Goal: Information Seeking & Learning: Learn about a topic

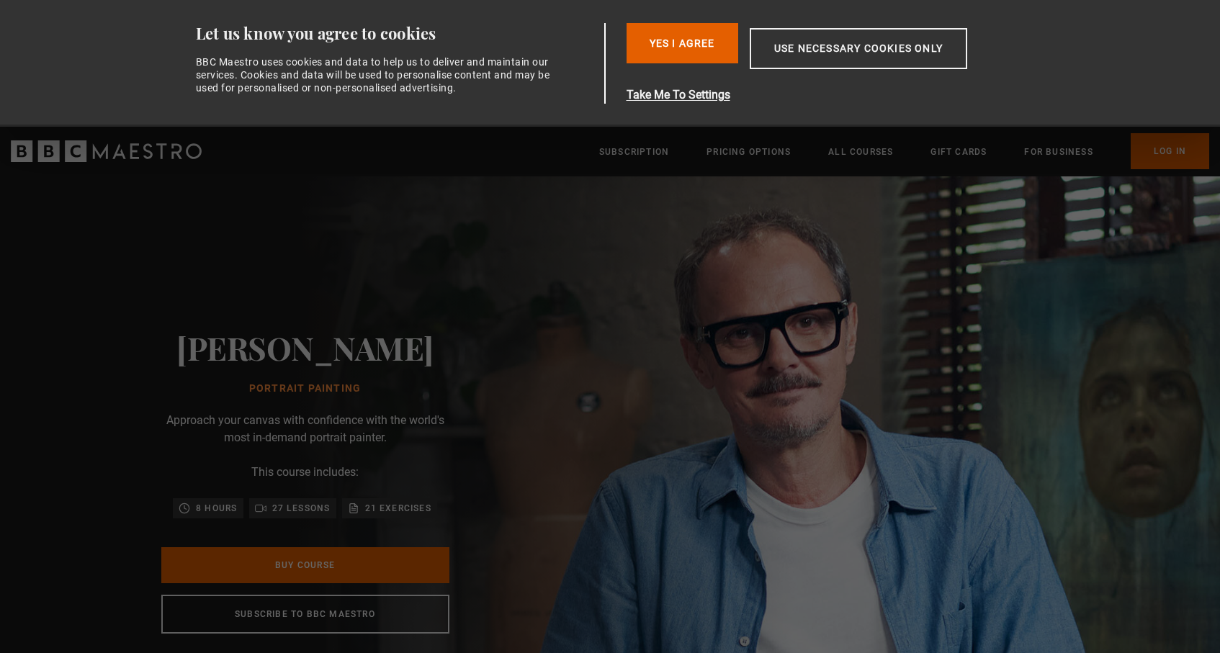
scroll to position [0, 2453]
click at [712, 45] on button "Yes I Agree" at bounding box center [683, 43] width 112 height 40
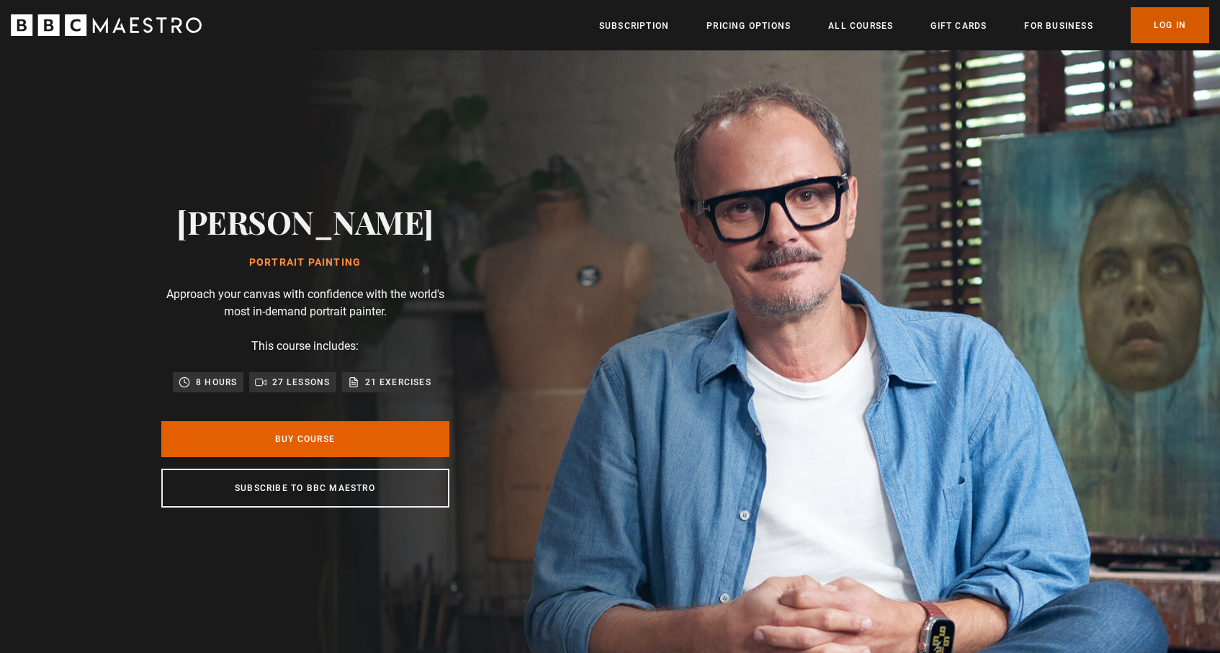
click at [1180, 27] on link "Log In" at bounding box center [1170, 25] width 79 height 36
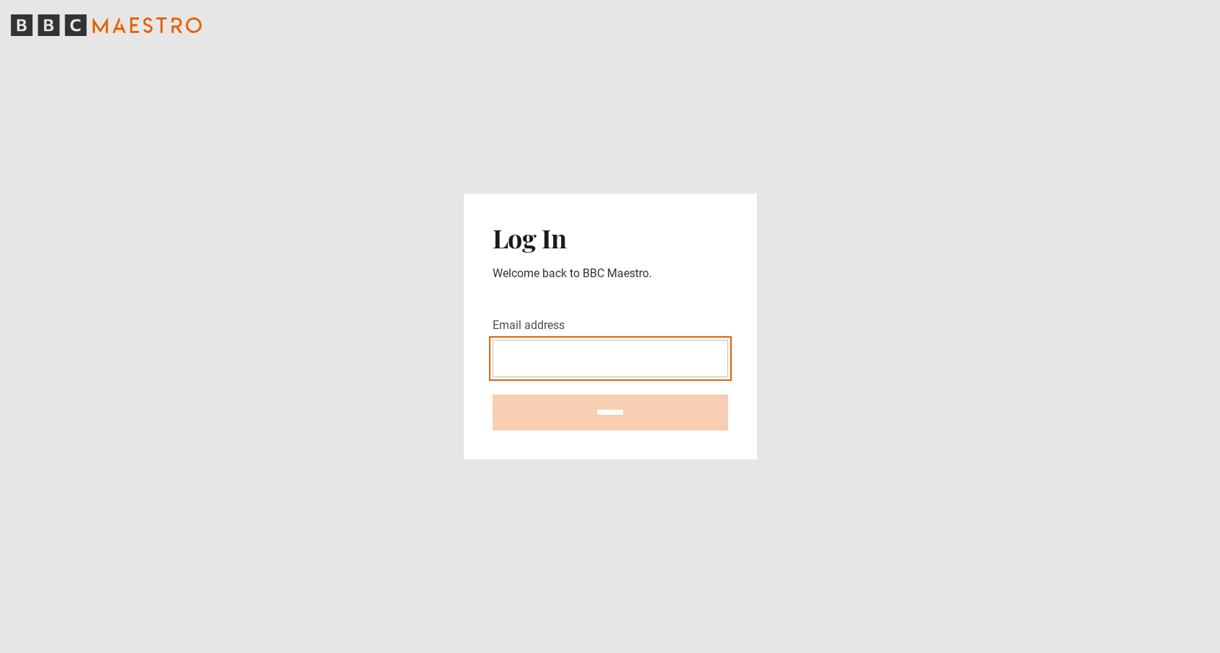
type input "**********"
click at [610, 412] on input "********" at bounding box center [611, 413] width 236 height 36
type input "**********"
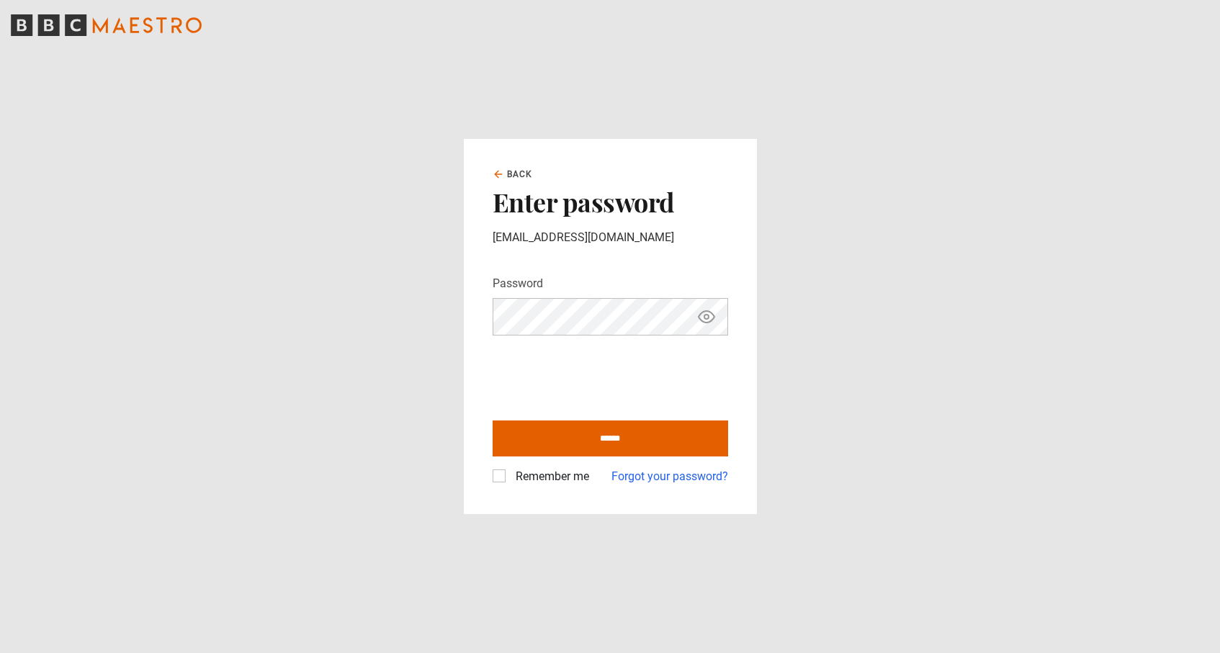
click at [510, 479] on label "Remember me" at bounding box center [549, 476] width 79 height 17
click at [575, 431] on input "******" at bounding box center [611, 439] width 236 height 36
type input "**********"
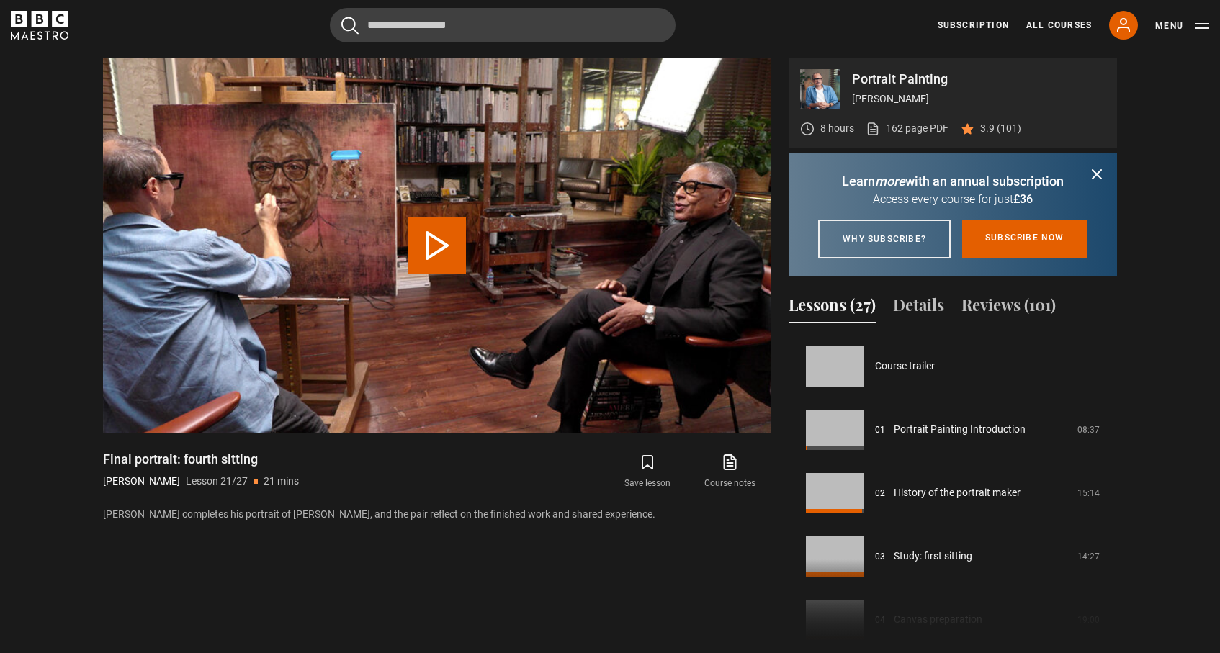
scroll to position [1268, 0]
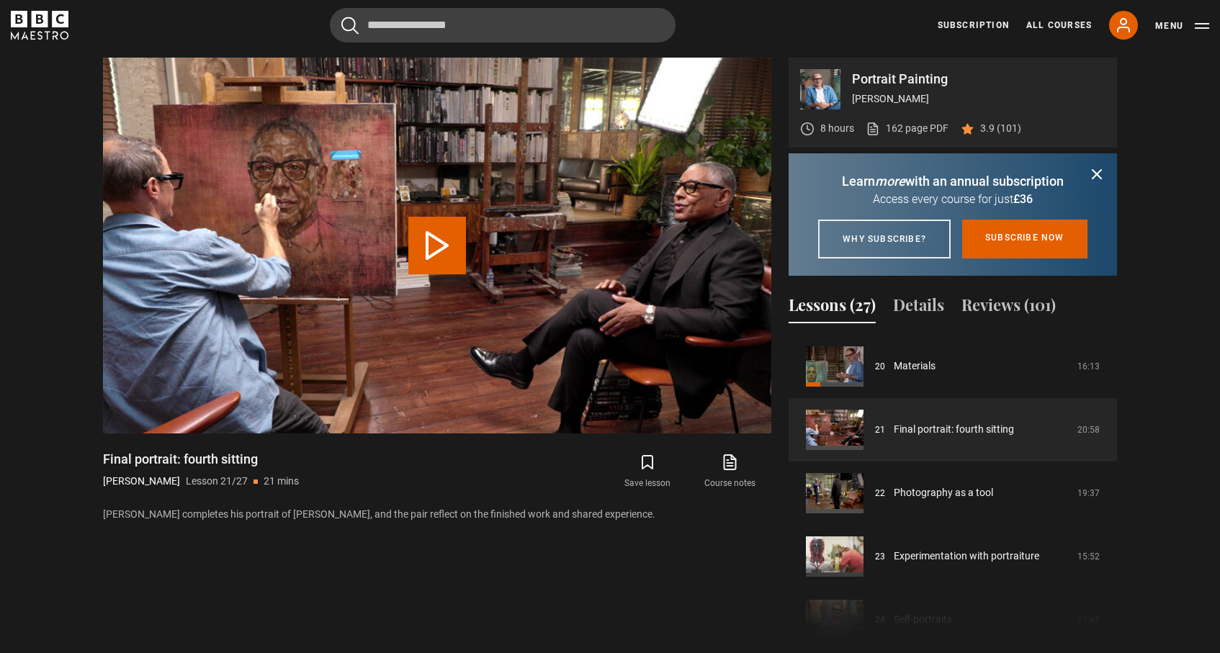
click at [1096, 175] on icon "submit" at bounding box center [1097, 174] width 9 height 9
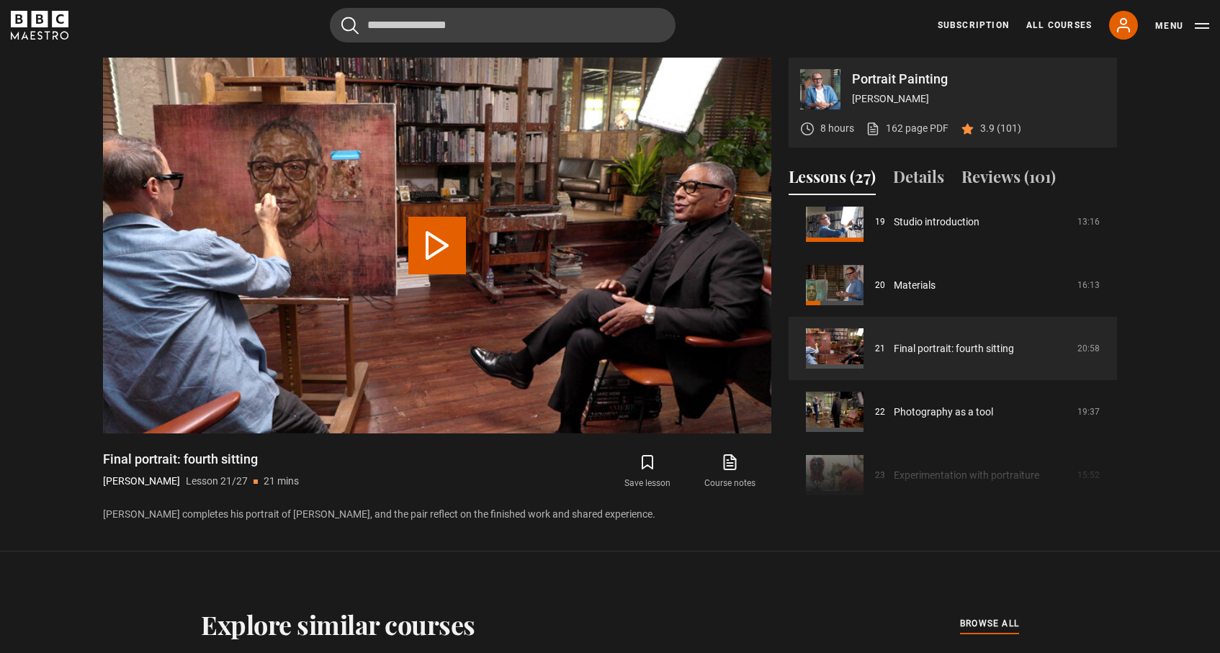
scroll to position [1220, 0]
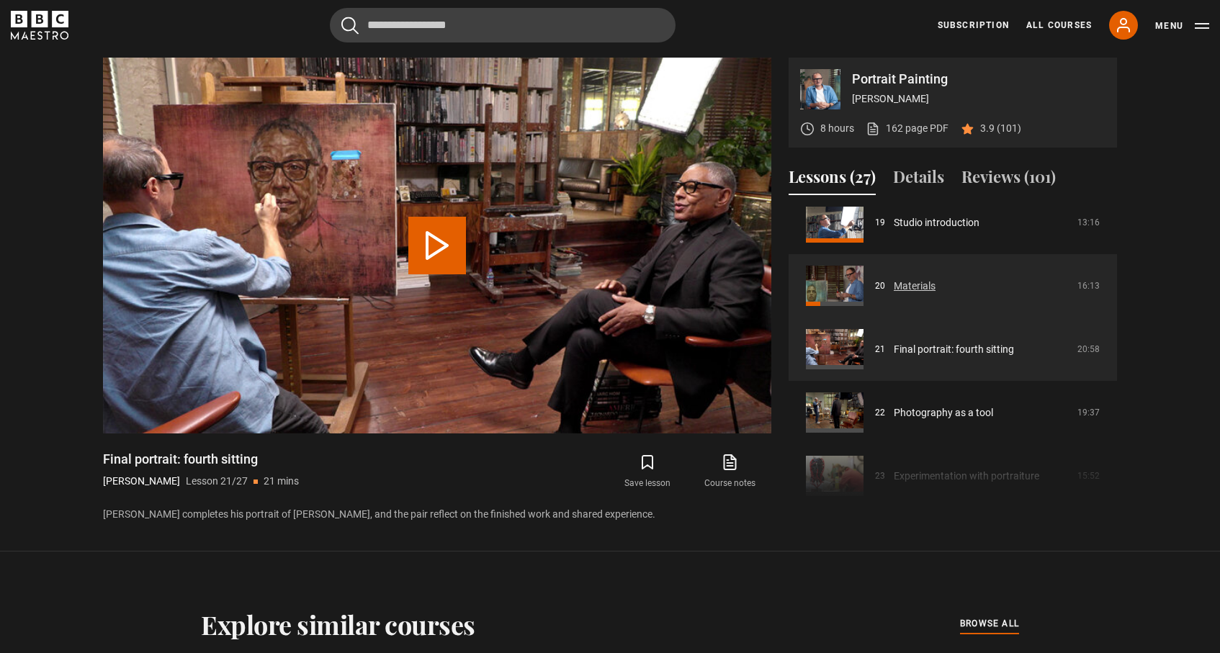
click at [915, 285] on link "Materials" at bounding box center [915, 286] width 42 height 15
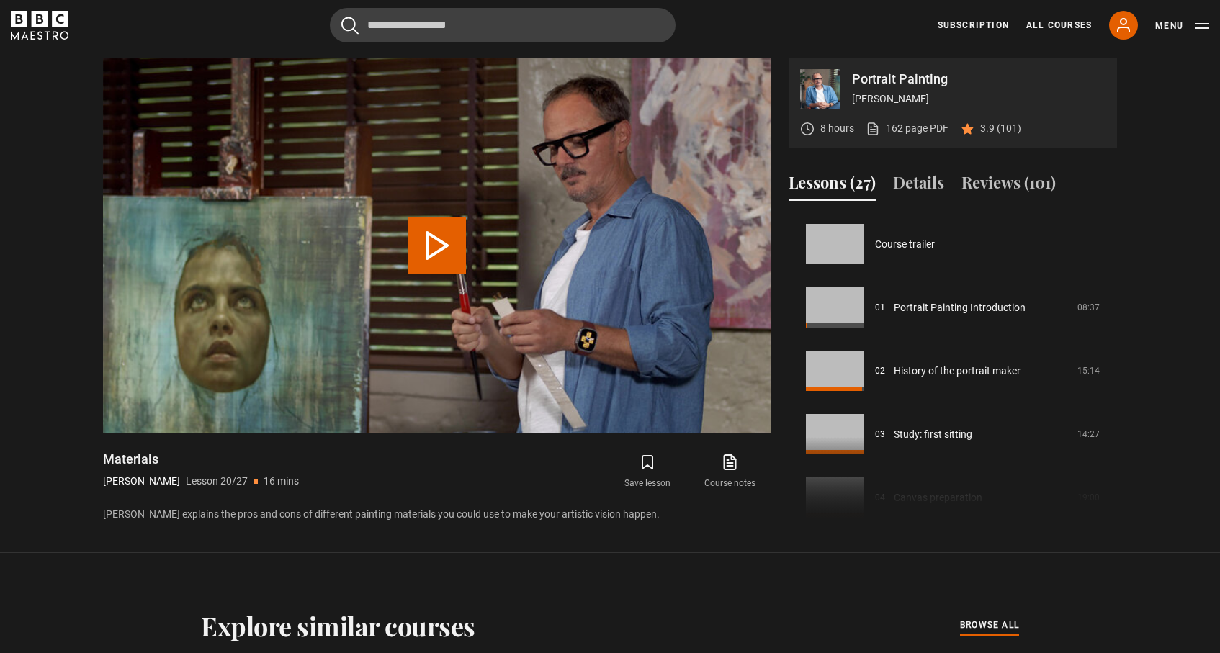
scroll to position [1204, 0]
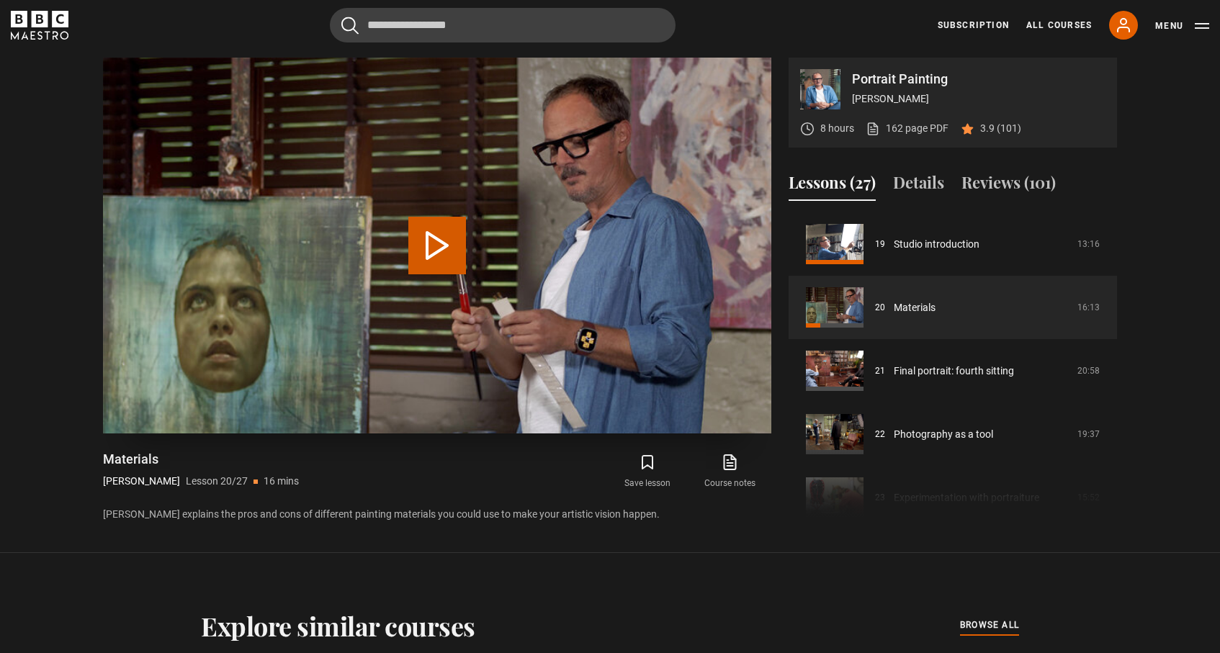
click at [436, 251] on button "Play Lesson Materials" at bounding box center [437, 246] width 58 height 58
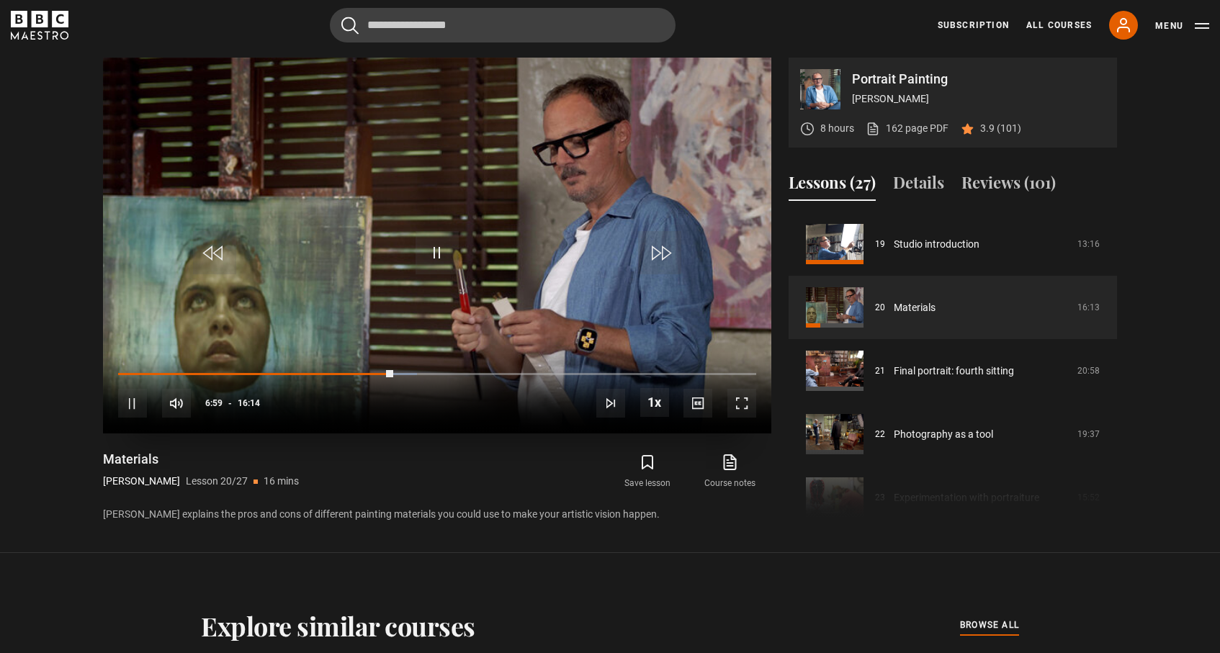
click at [436, 256] on span "Video Player" at bounding box center [437, 252] width 43 height 43
click at [434, 254] on span "Video Player" at bounding box center [437, 252] width 43 height 43
click at [442, 250] on span "Video Player" at bounding box center [437, 252] width 43 height 43
click at [439, 251] on span "Video Player" at bounding box center [437, 252] width 43 height 43
click at [445, 254] on span "Video Player" at bounding box center [437, 252] width 43 height 43
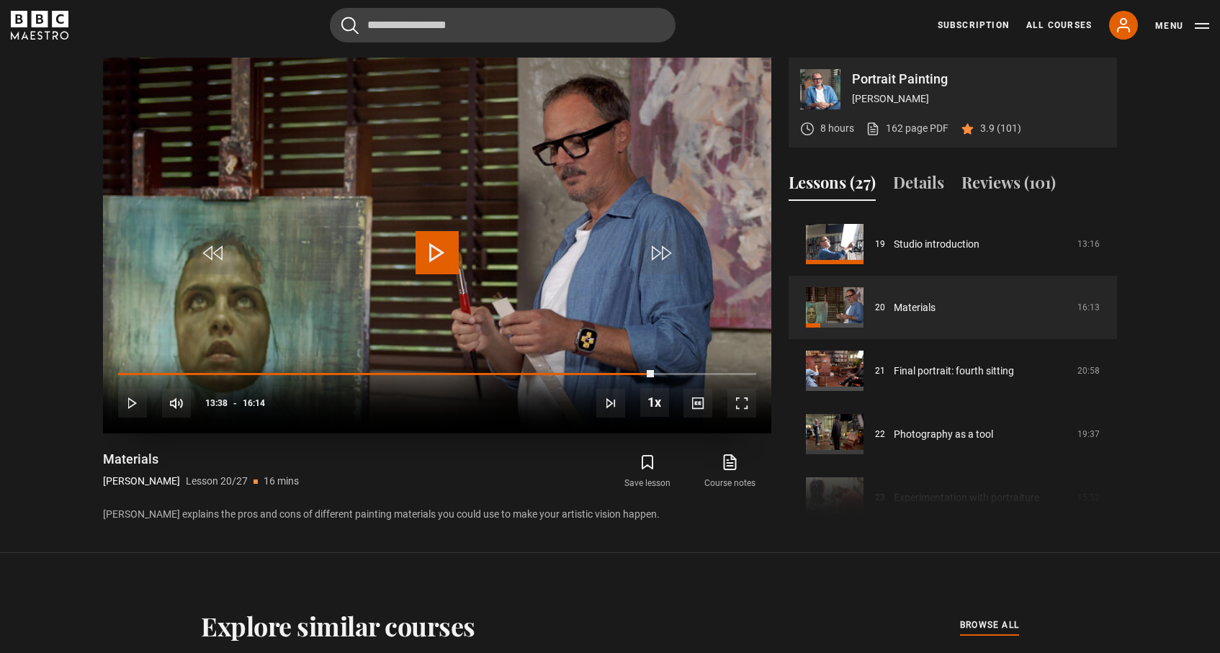
click at [439, 251] on span "Video Player" at bounding box center [437, 252] width 43 height 43
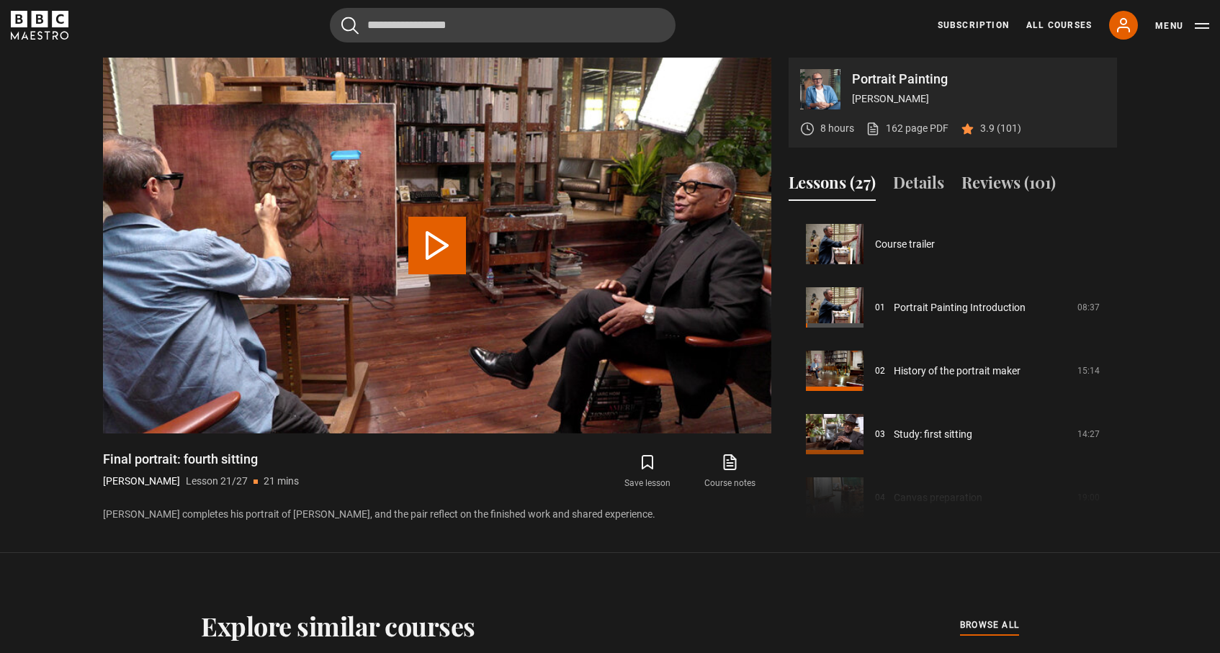
scroll to position [1268, 0]
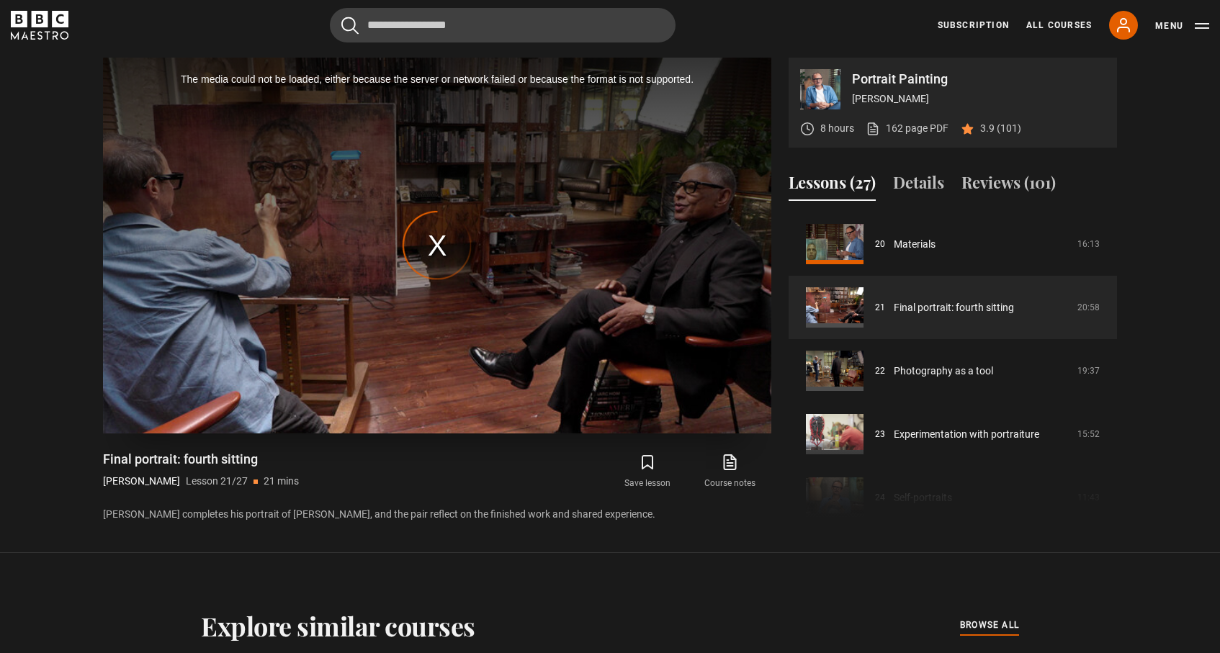
click at [473, 311] on div "The media could not be loaded, either because the server or network failed or b…" at bounding box center [437, 246] width 668 height 376
click at [859, 187] on button "Lessons (27)" at bounding box center [832, 186] width 87 height 30
click at [437, 242] on div "The media could not be loaded, either because the server or network failed or b…" at bounding box center [437, 246] width 668 height 376
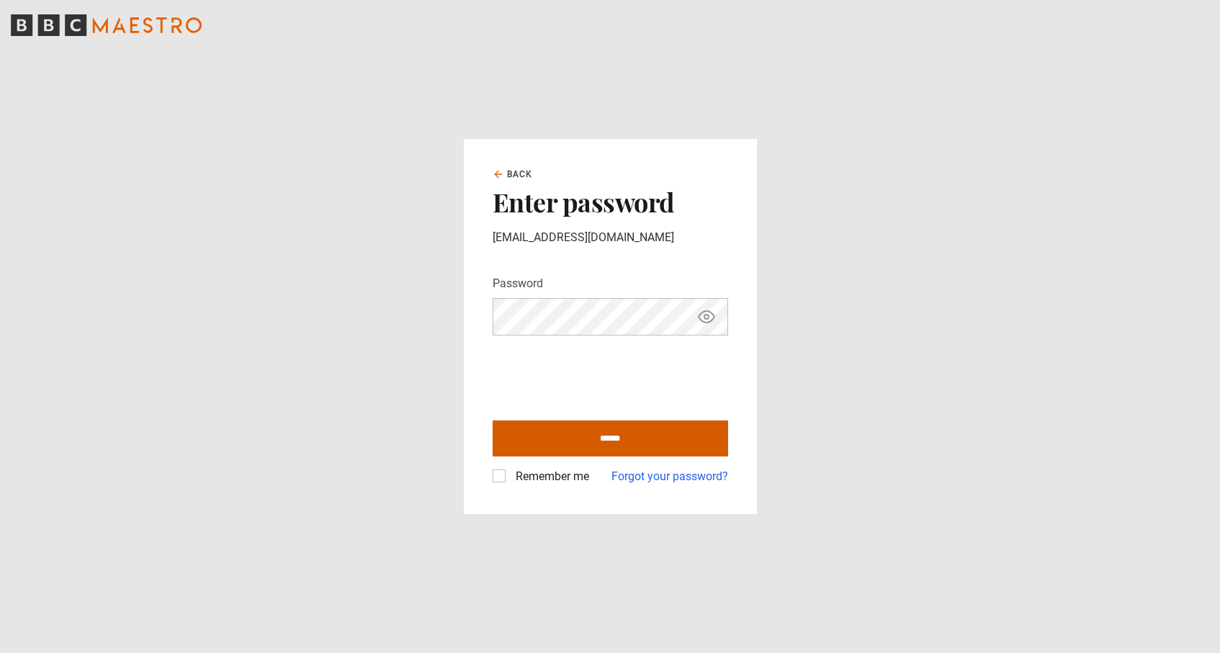
click at [573, 433] on input "******" at bounding box center [611, 439] width 236 height 36
type input "**********"
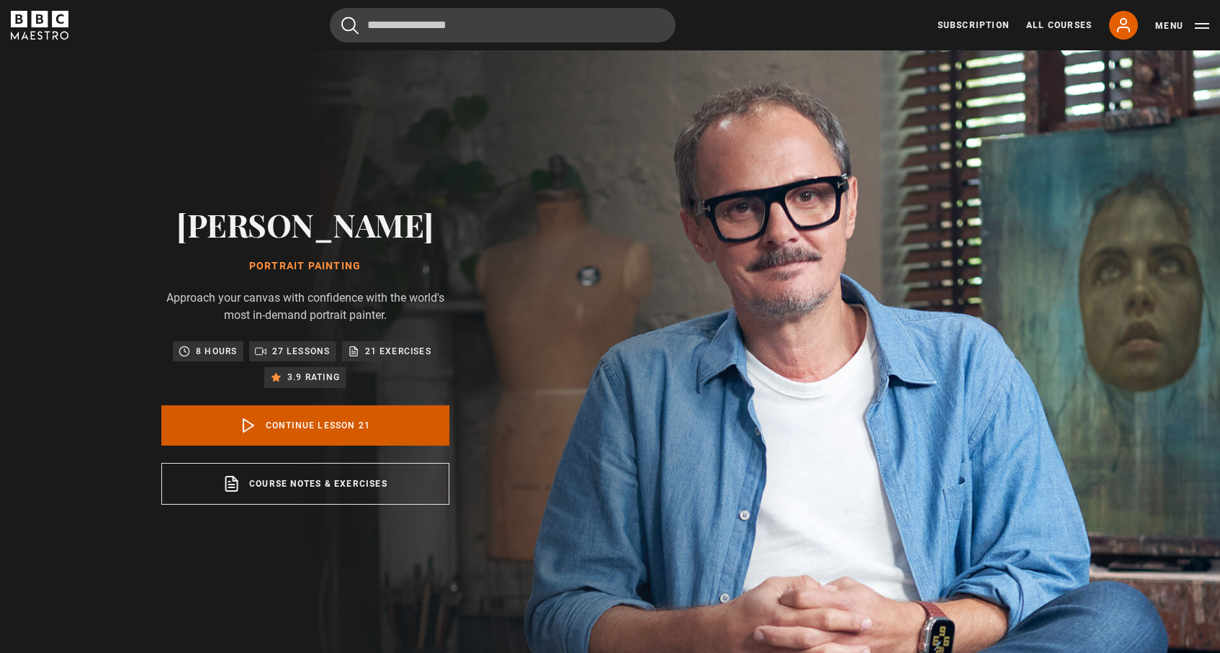
click at [400, 422] on link "Continue lesson 21" at bounding box center [305, 426] width 288 height 40
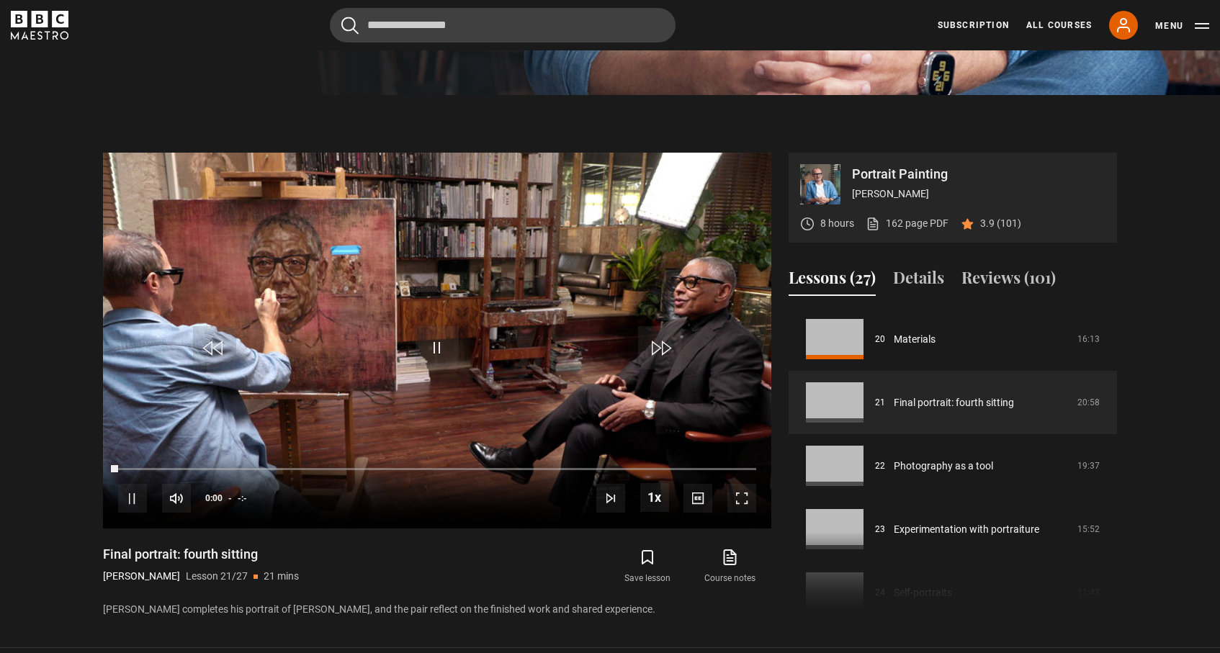
scroll to position [660, 0]
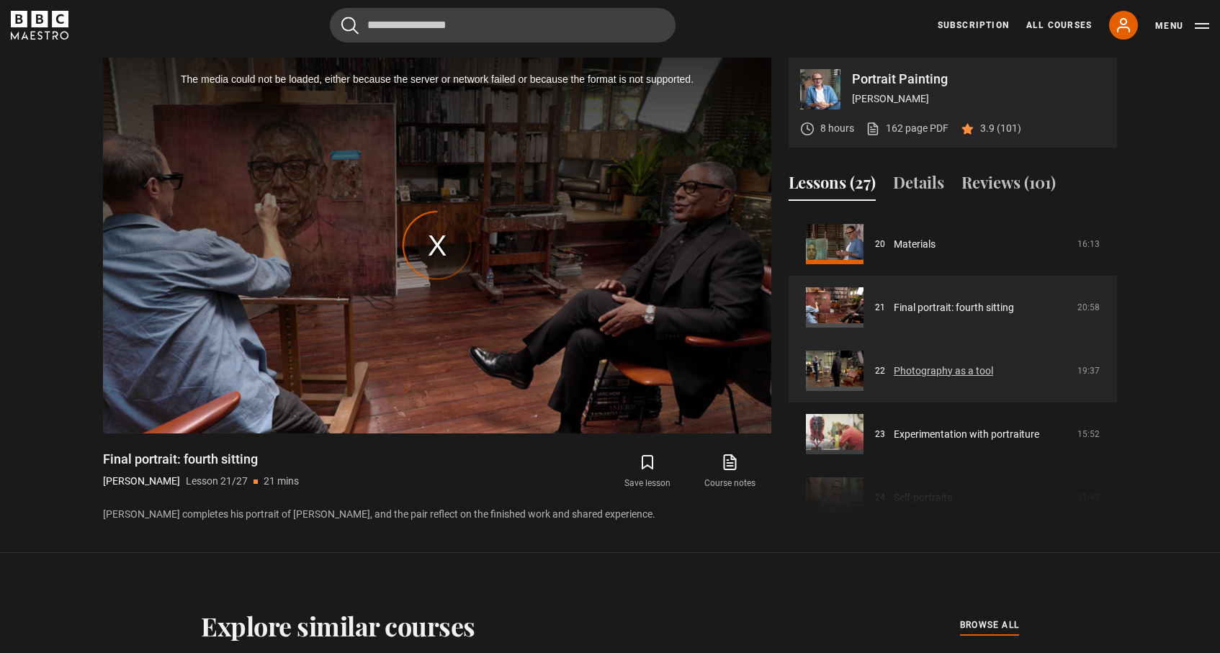
click at [896, 370] on link "Photography as a tool" at bounding box center [943, 371] width 99 height 15
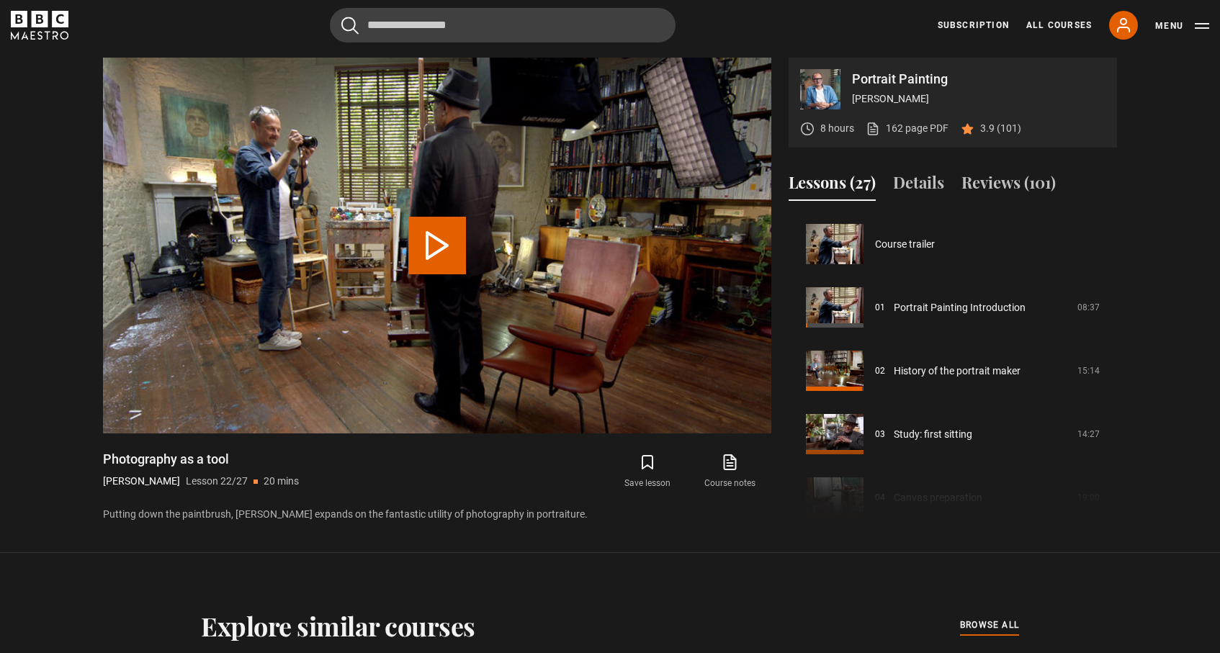
scroll to position [1331, 0]
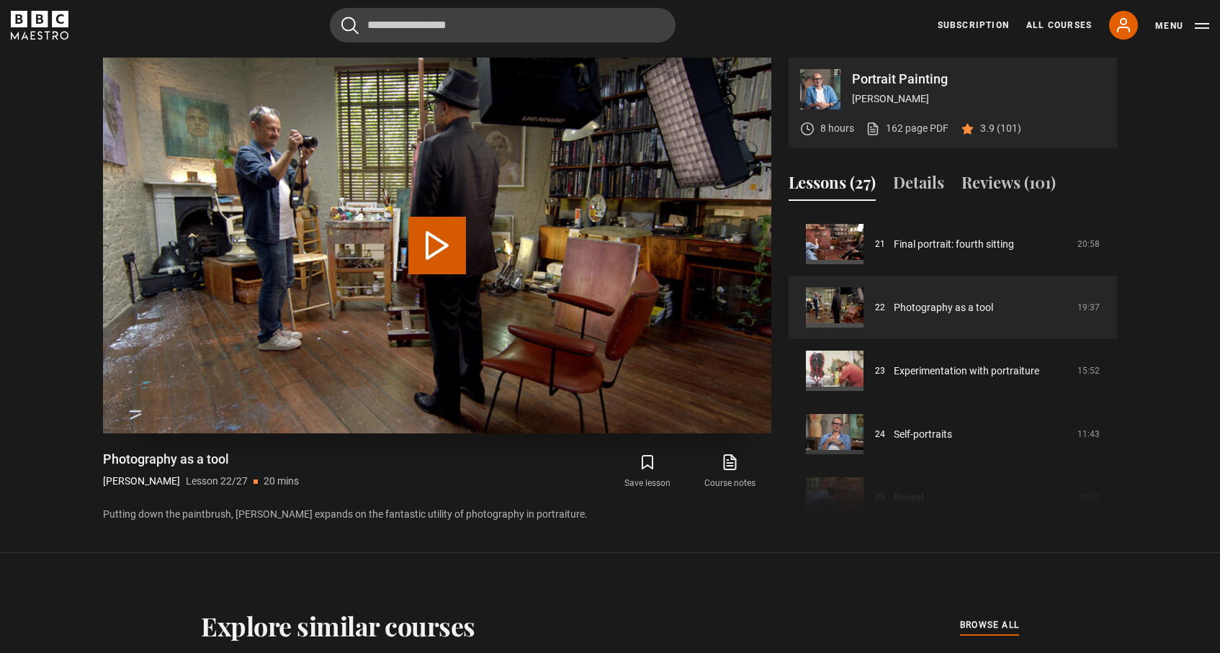
click at [439, 245] on button "Play Lesson Photography as a tool" at bounding box center [437, 246] width 58 height 58
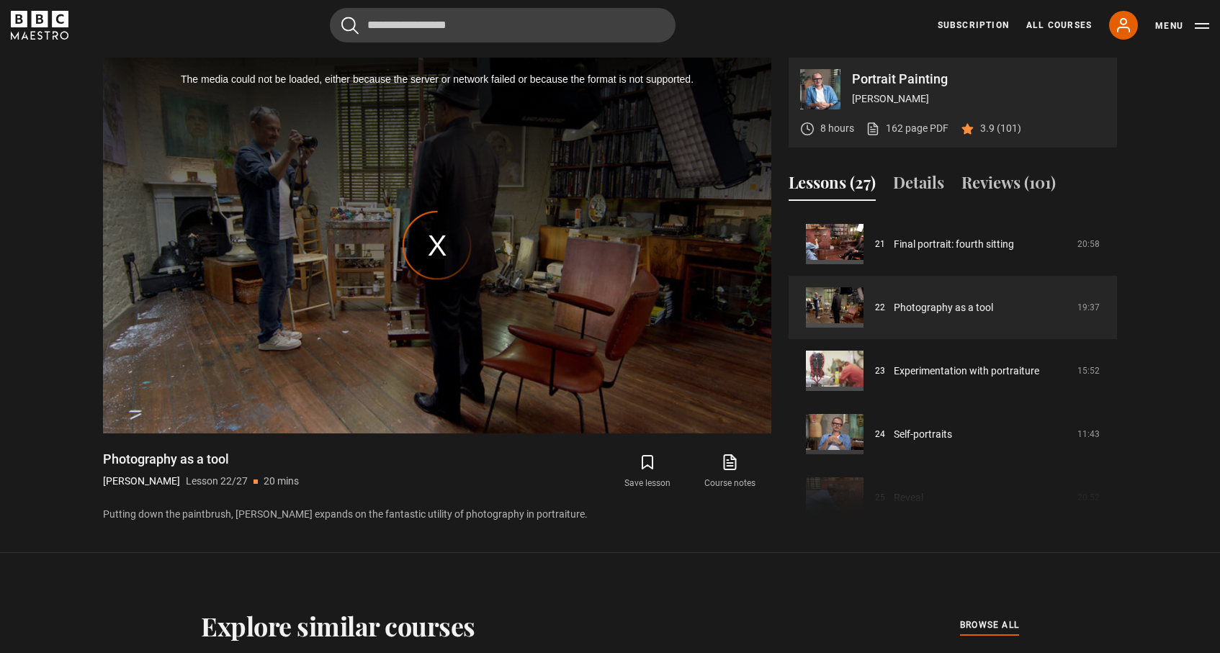
click at [894, 21] on div "Cancel Courses Previous courses Next courses [PERSON_NAME] Writing 12 Related L…" at bounding box center [610, 25] width 1199 height 35
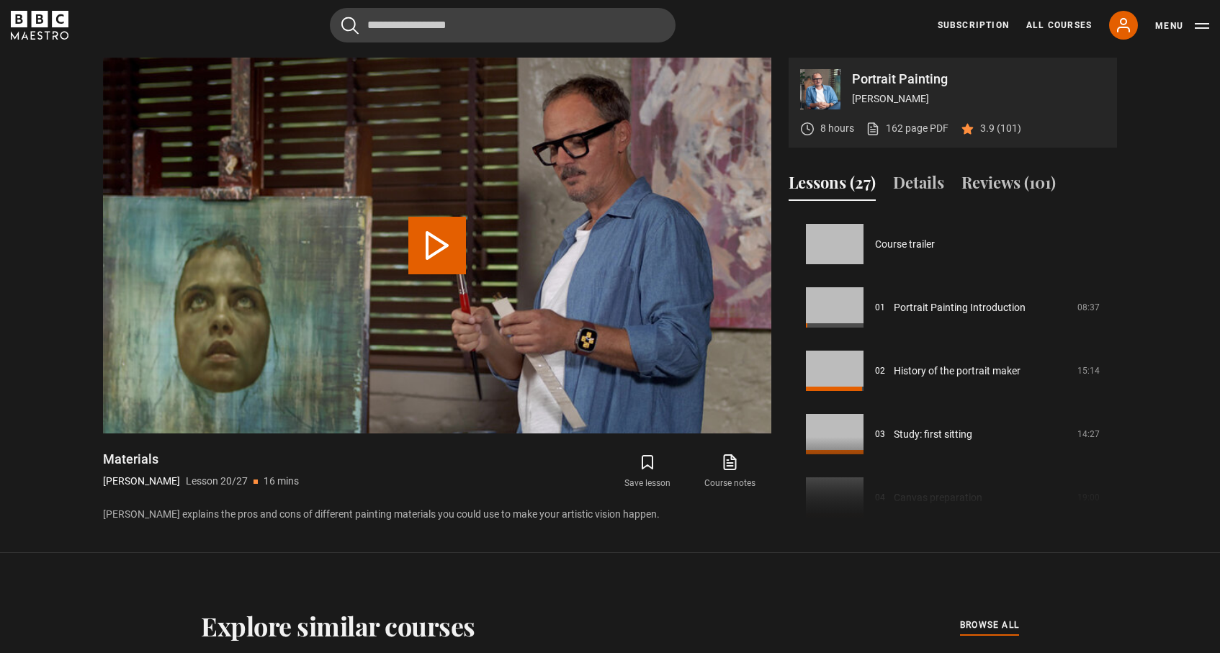
scroll to position [1204, 0]
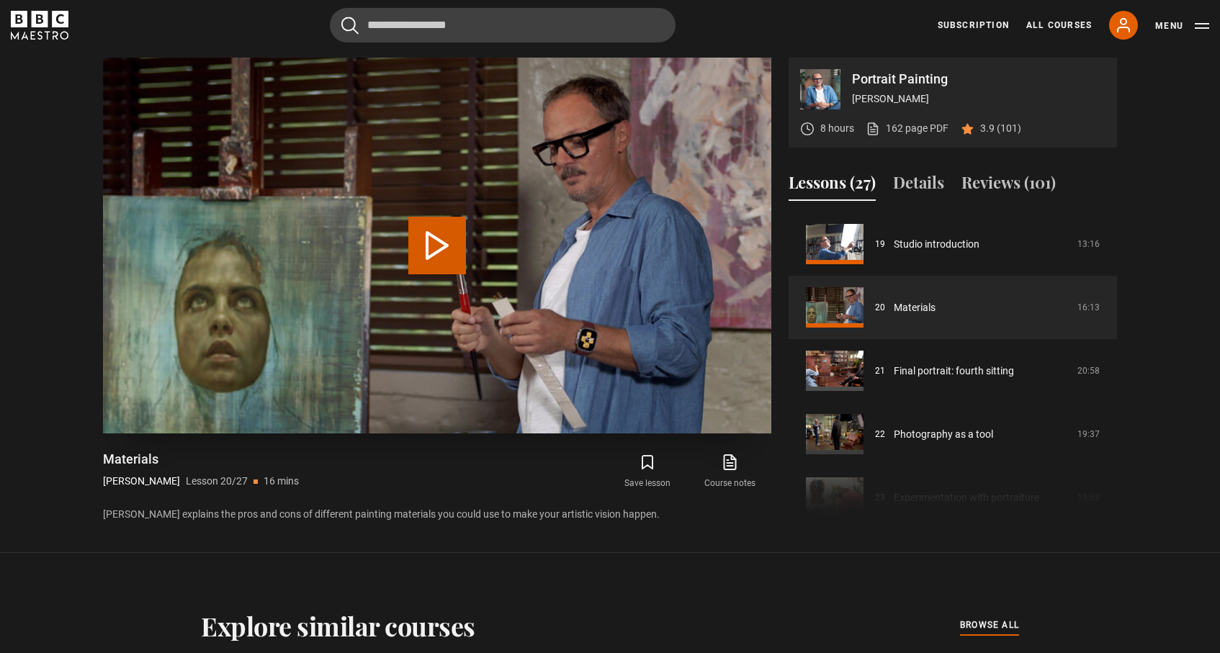
click at [438, 250] on button "Play Lesson Materials" at bounding box center [437, 246] width 58 height 58
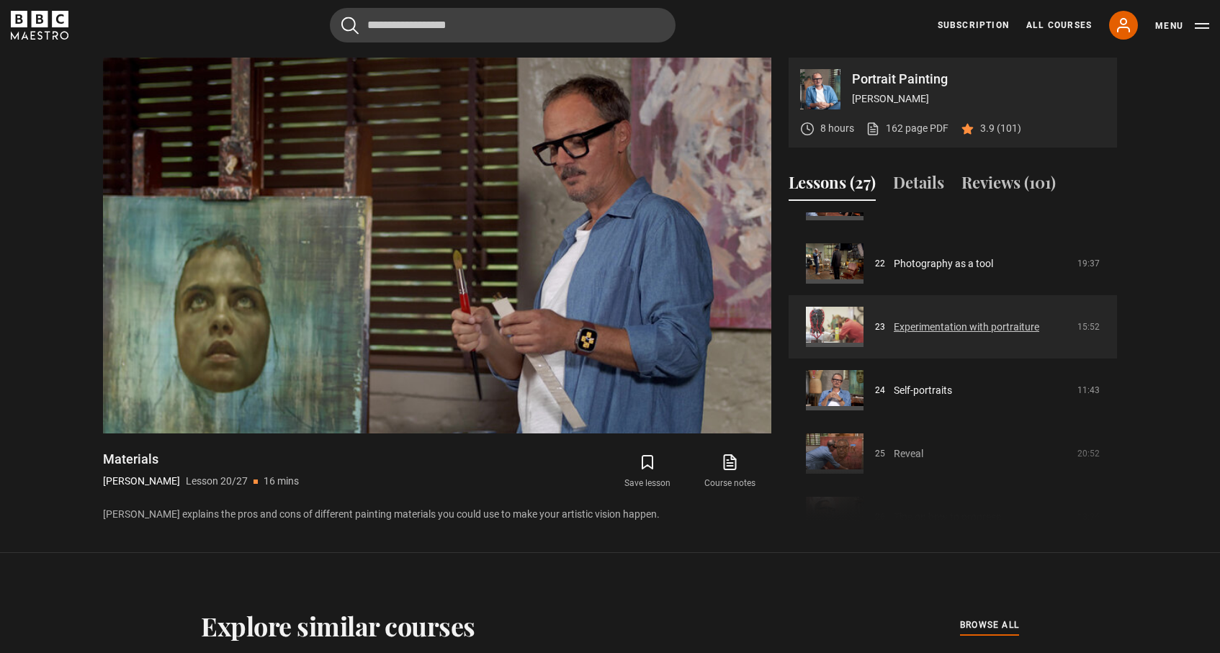
scroll to position [1374, 0]
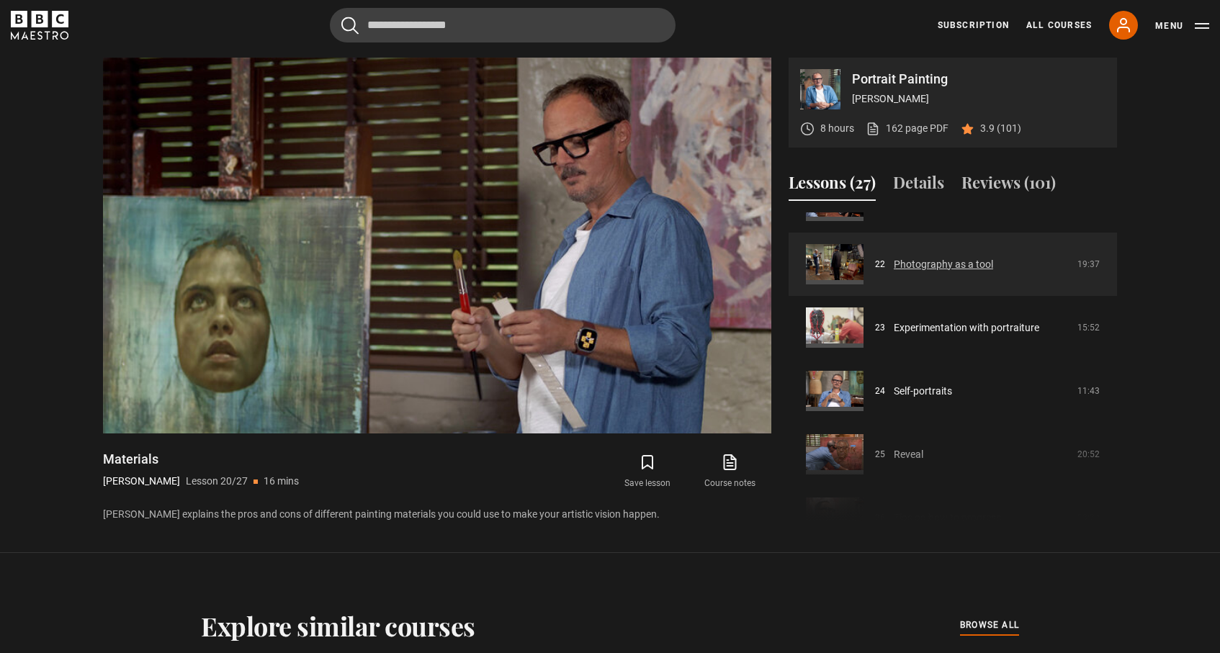
click at [921, 262] on link "Photography as a tool" at bounding box center [943, 264] width 99 height 15
click at [894, 264] on link "Photography as a tool" at bounding box center [943, 264] width 99 height 15
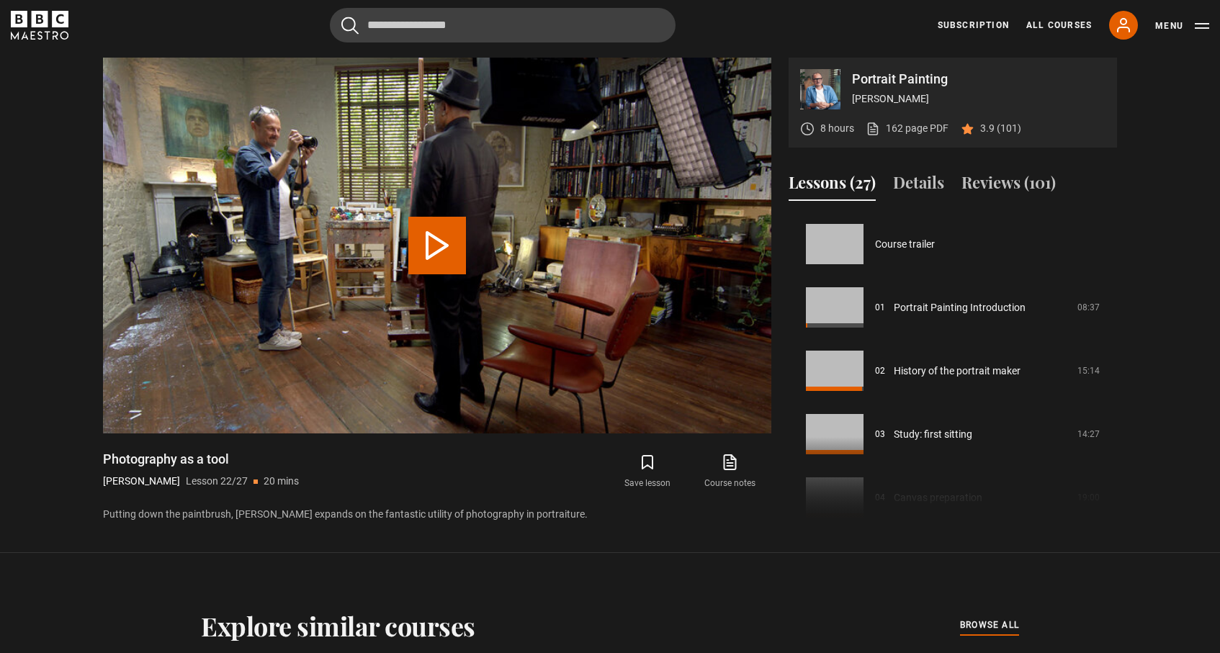
scroll to position [1331, 0]
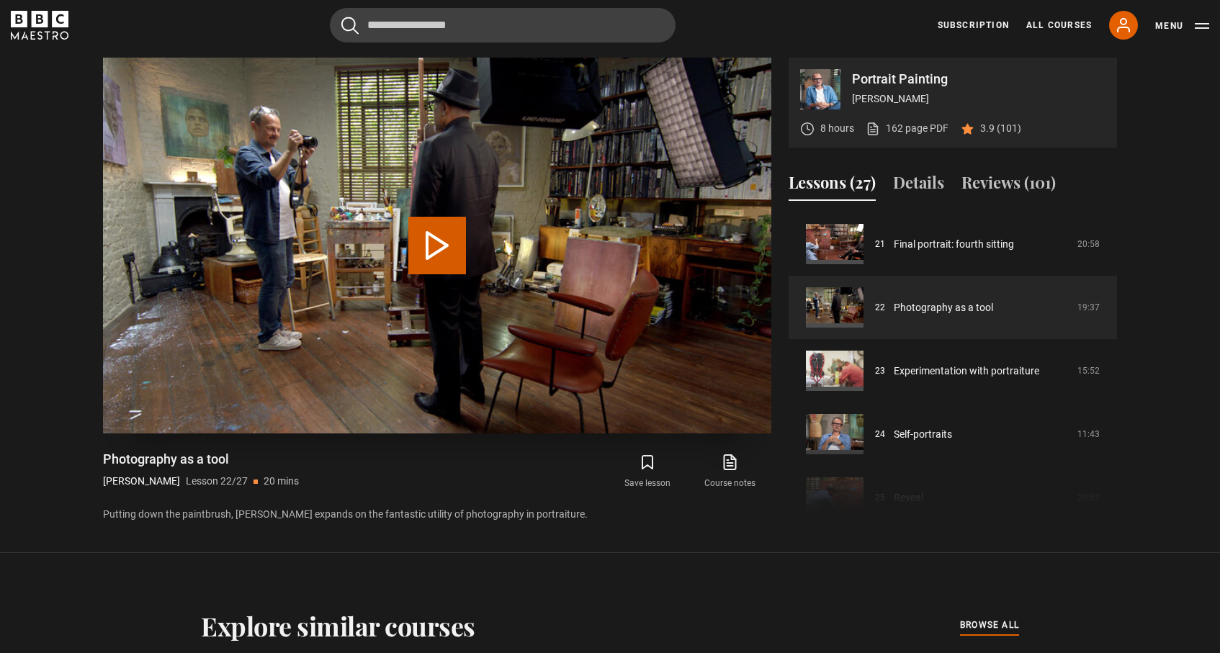
click at [435, 245] on button "Play Lesson Photography as a tool" at bounding box center [437, 246] width 58 height 58
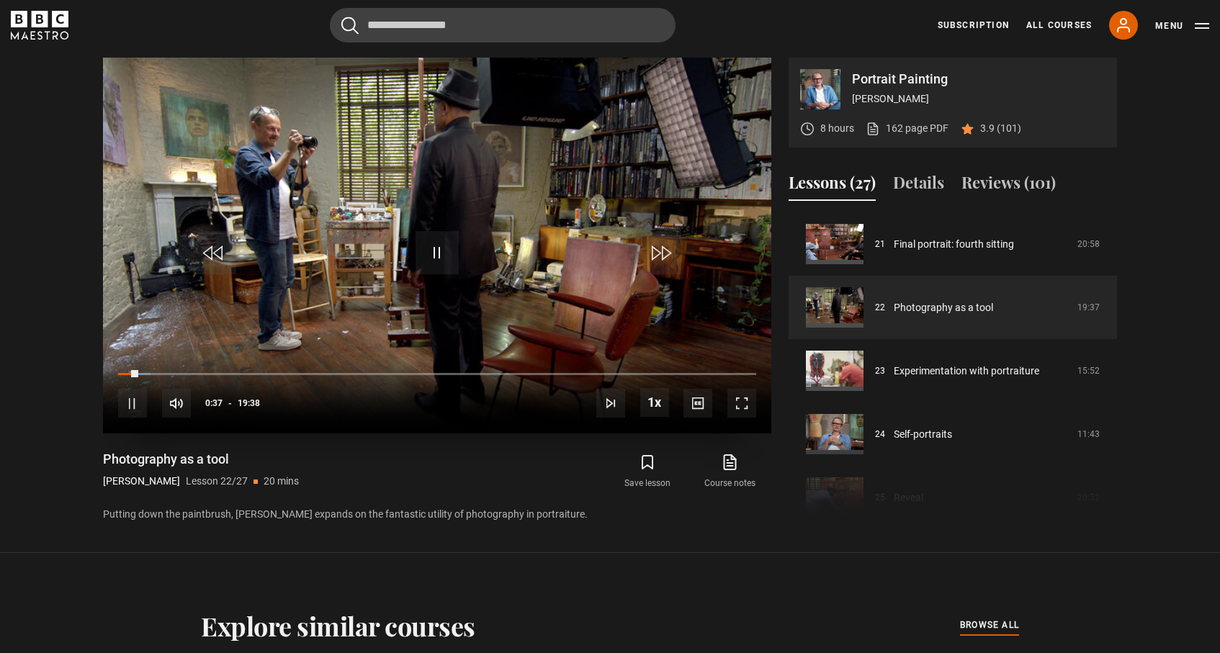
click at [441, 248] on span "Video Player" at bounding box center [437, 252] width 43 height 43
click at [436, 249] on span "Video Player" at bounding box center [437, 252] width 43 height 43
click at [442, 252] on span "Video Player" at bounding box center [437, 252] width 43 height 43
click at [440, 251] on span "Video Player" at bounding box center [437, 252] width 43 height 43
click at [219, 256] on span "Video Player" at bounding box center [214, 252] width 43 height 43
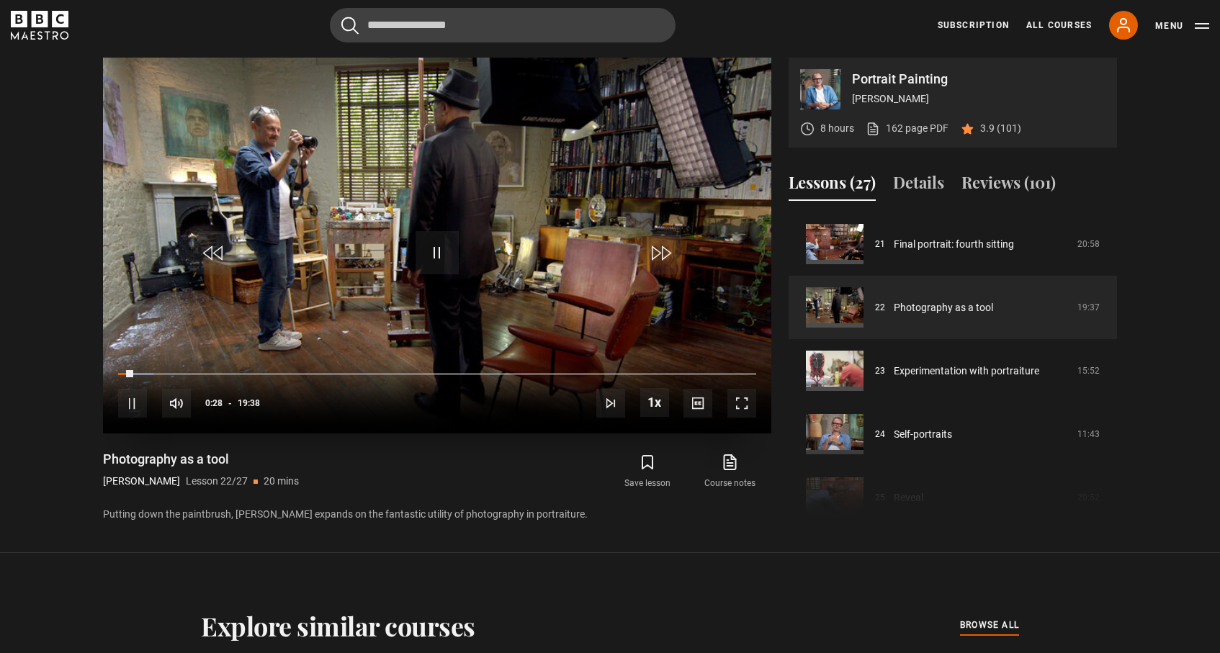
click at [440, 248] on span "Video Player" at bounding box center [437, 252] width 43 height 43
click at [440, 248] on div "Video Player is loading." at bounding box center [437, 246] width 72 height 72
click at [435, 249] on div "Video Player is loading." at bounding box center [437, 246] width 72 height 72
click at [434, 248] on div "Video Player is loading." at bounding box center [437, 246] width 72 height 72
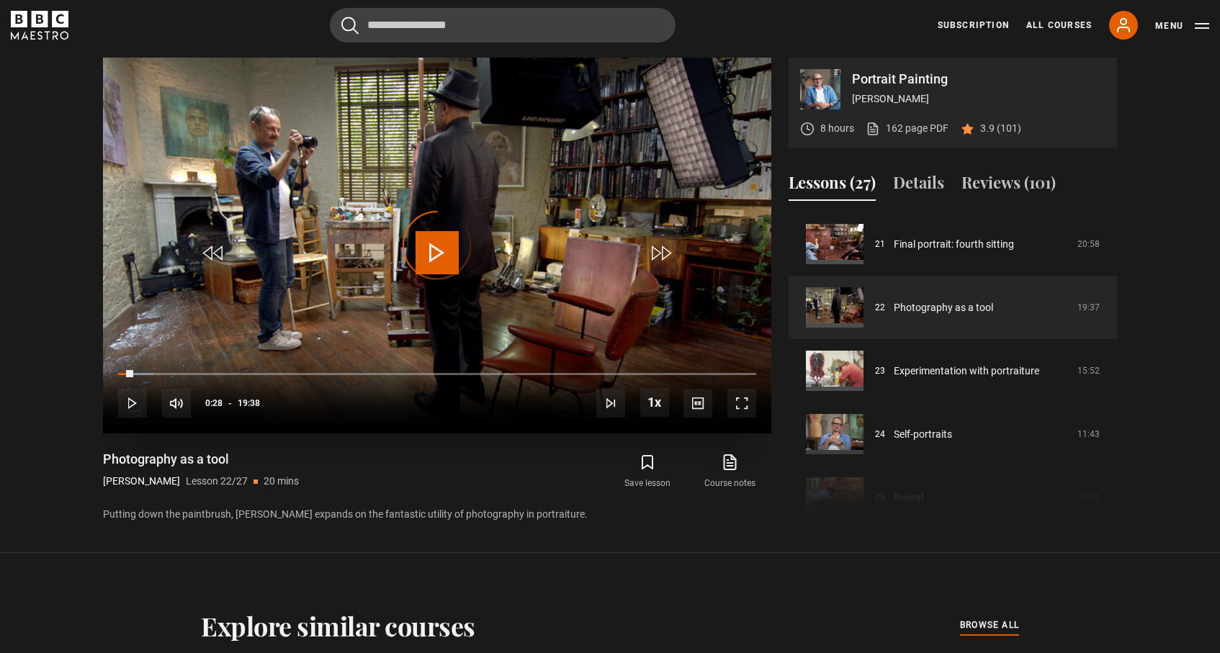
click at [434, 243] on div "Video Player is loading." at bounding box center [437, 246] width 72 height 72
click at [437, 256] on div "Video Player is loading." at bounding box center [437, 246] width 72 height 72
click at [435, 252] on div "Video Player is loading." at bounding box center [437, 246] width 72 height 72
click at [135, 403] on span "Video Player" at bounding box center [132, 403] width 29 height 29
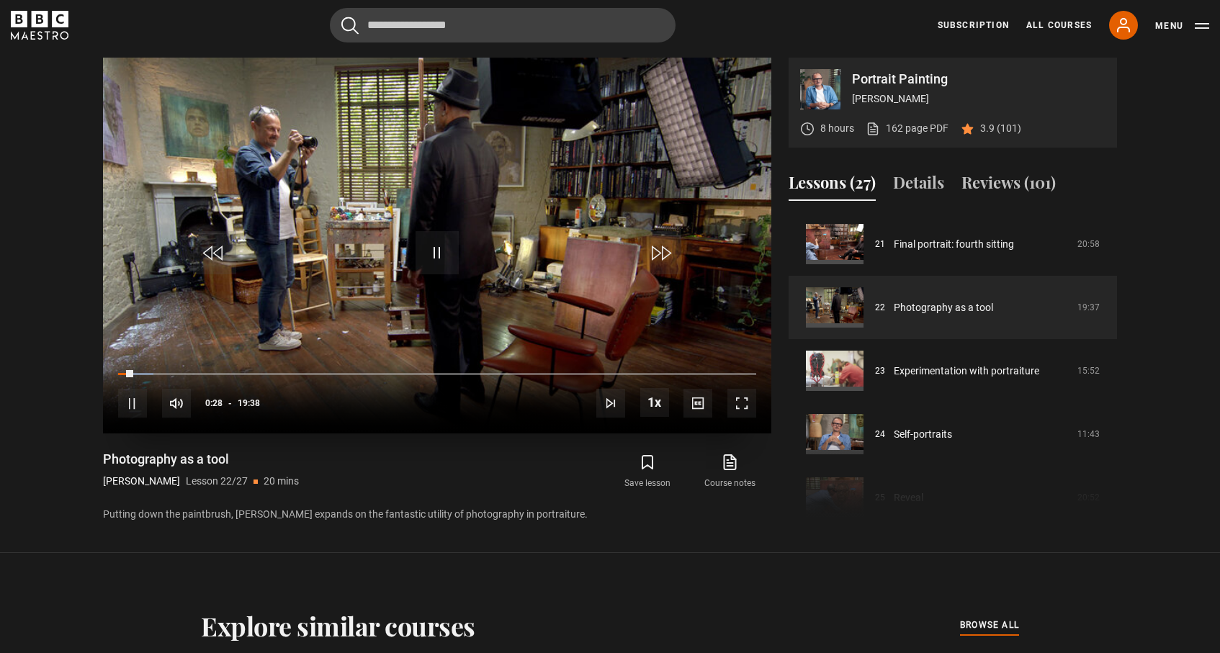
click at [135, 403] on span "Video Player" at bounding box center [132, 403] width 29 height 29
click at [436, 252] on div "Video Player is loading." at bounding box center [437, 246] width 72 height 72
click at [430, 247] on div "Video Player is loading." at bounding box center [437, 246] width 72 height 72
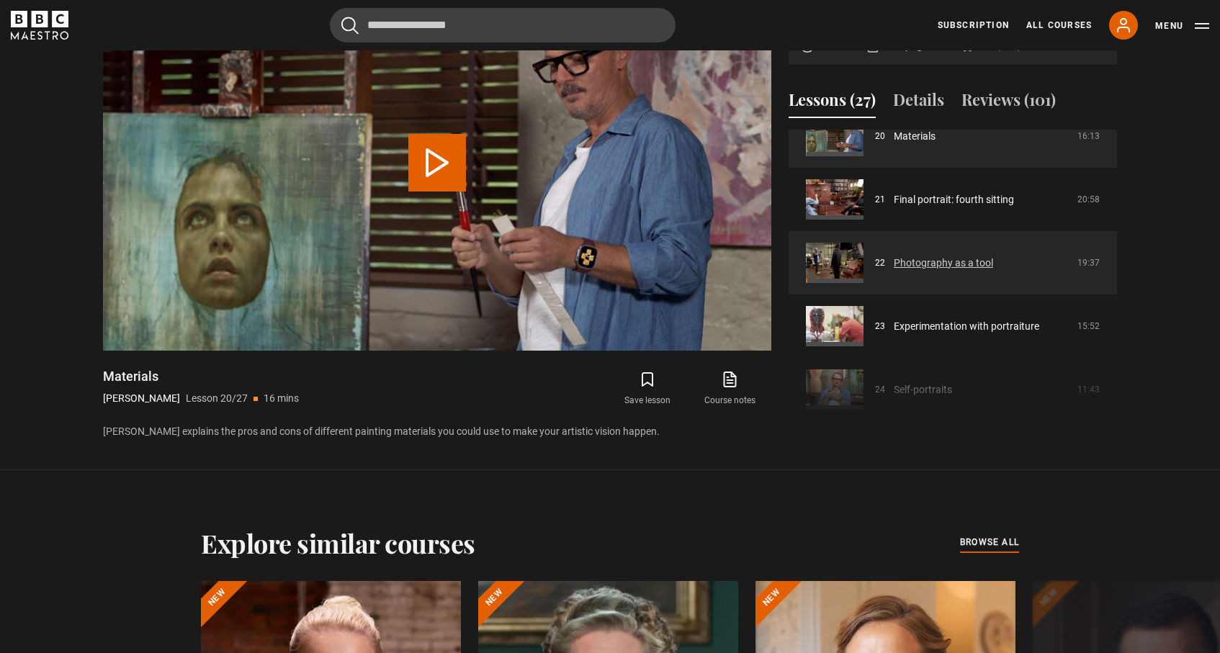
scroll to position [1294, 0]
click at [912, 263] on link "Photography as a tool" at bounding box center [943, 261] width 99 height 15
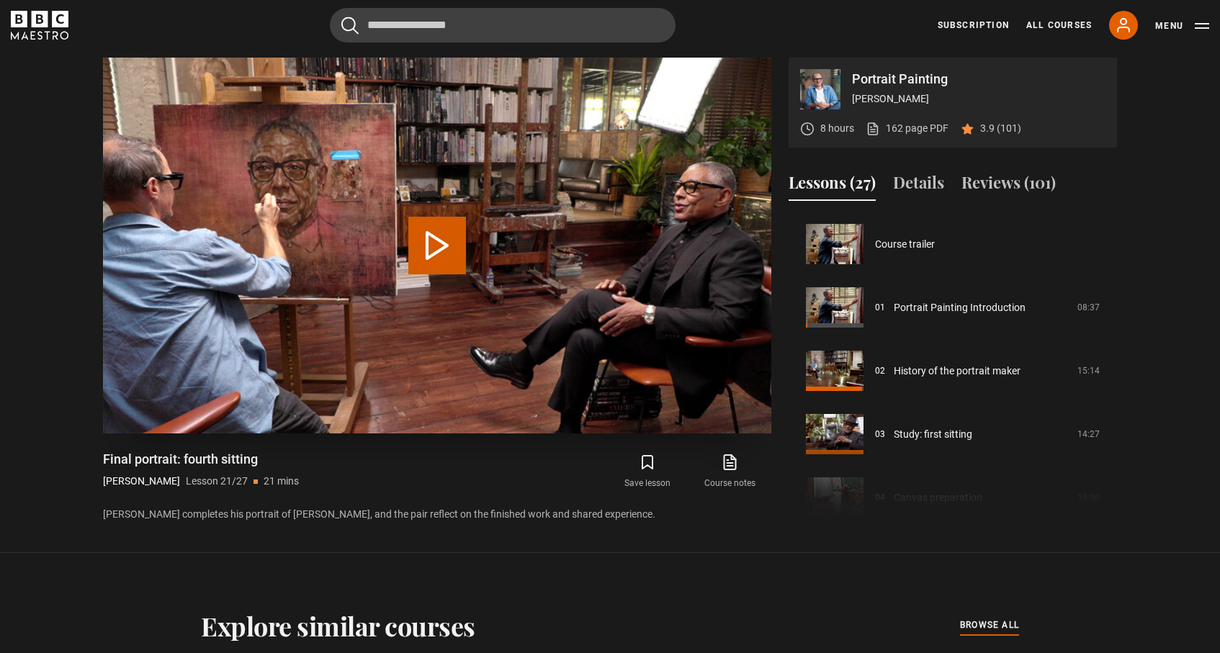
scroll to position [1268, 0]
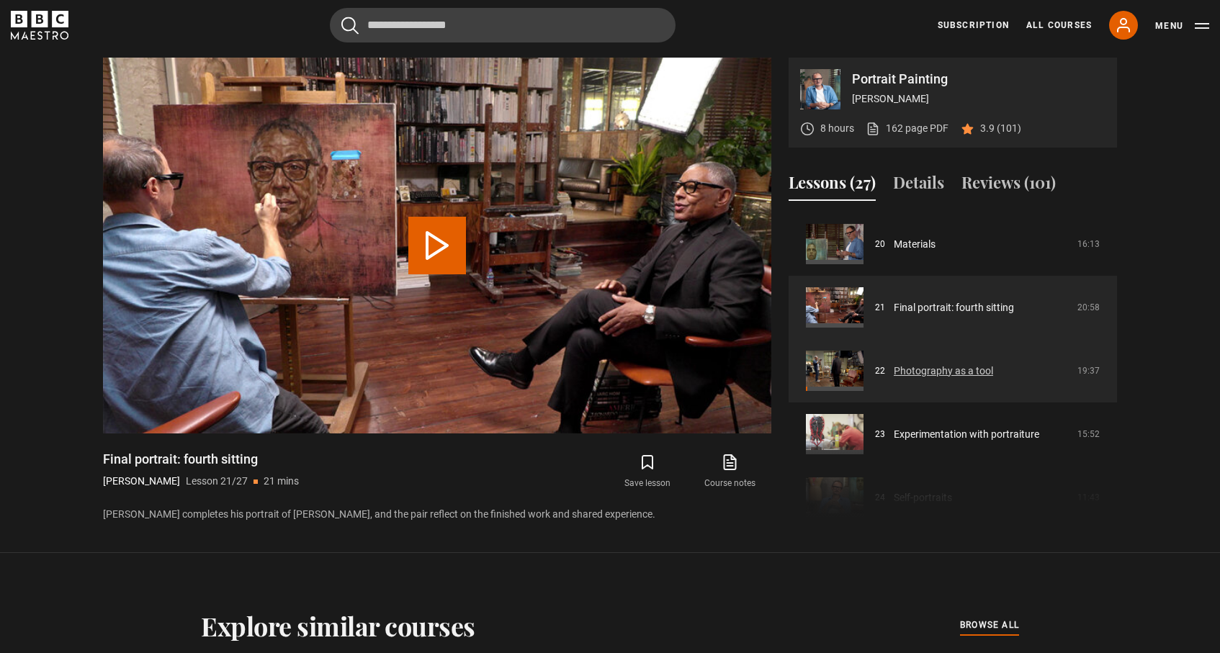
click at [923, 370] on link "Photography as a tool" at bounding box center [943, 371] width 99 height 15
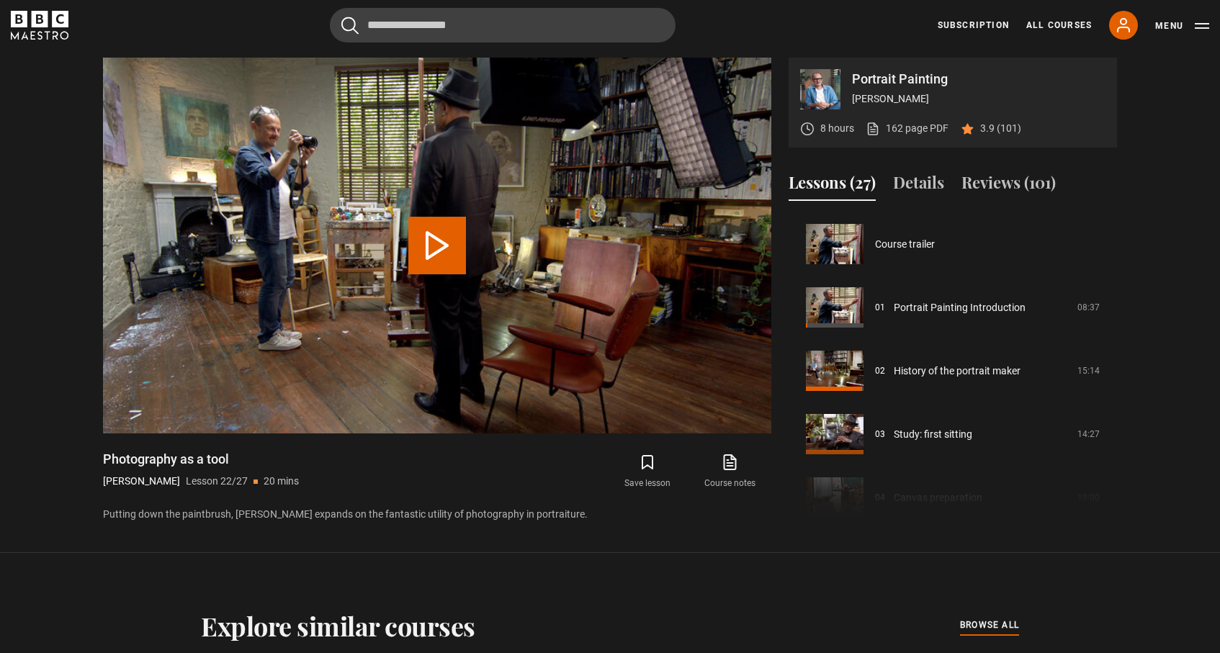
scroll to position [1331, 0]
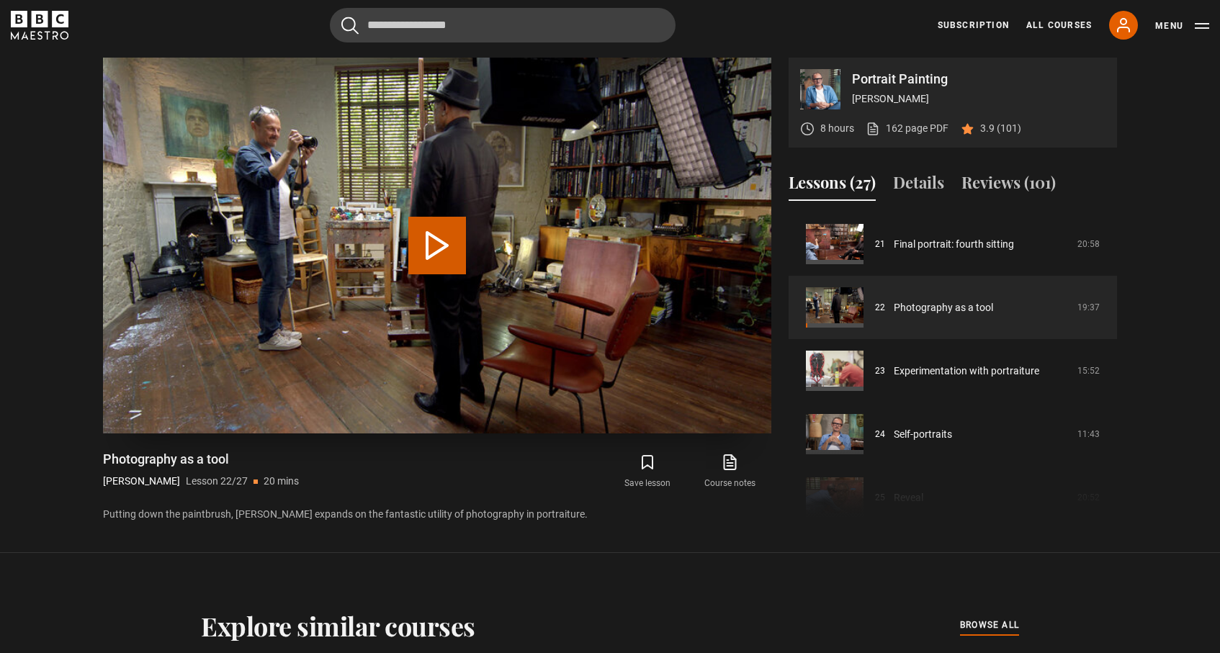
click at [433, 244] on button "Play Lesson Photography as a tool" at bounding box center [437, 246] width 58 height 58
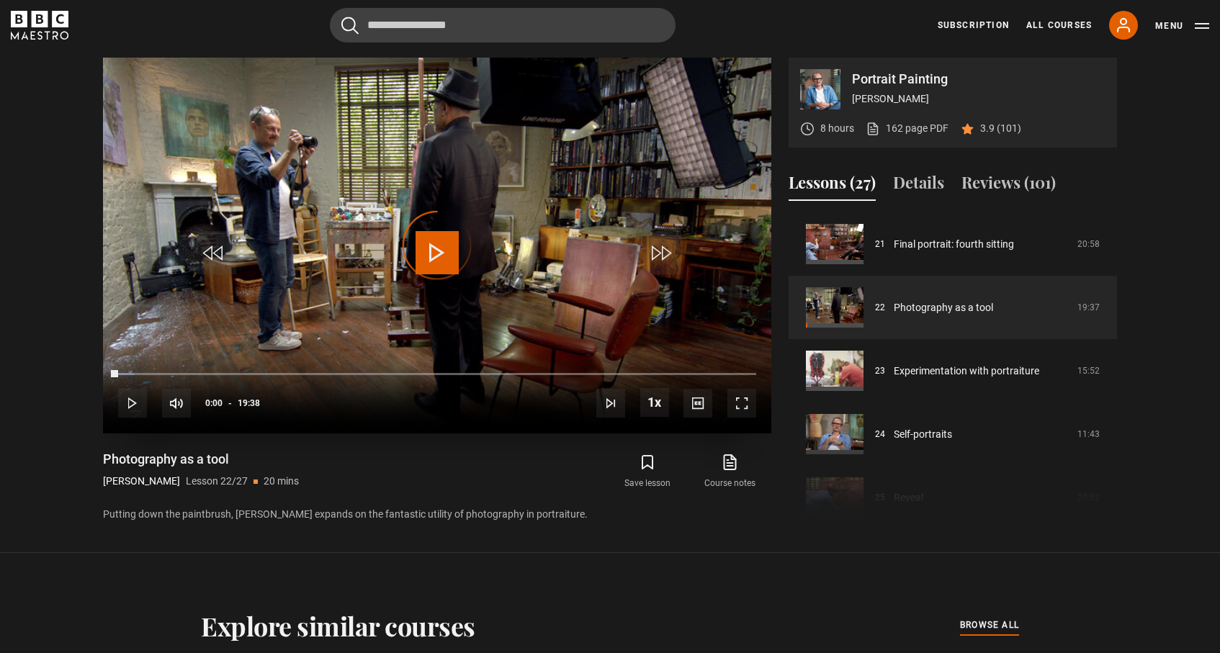
drag, startPoint x: 118, startPoint y: 371, endPoint x: 135, endPoint y: 370, distance: 17.3
click at [135, 370] on div "10s Skip Back 10 seconds Play 10s Skip Forward 10 seconds Loaded : 2.54% 00:02 …" at bounding box center [437, 394] width 668 height 80
click at [432, 254] on span "Video Player" at bounding box center [437, 252] width 43 height 43
click at [440, 254] on span "Video Player" at bounding box center [437, 252] width 43 height 43
click at [445, 256] on div "Video Player is loading." at bounding box center [437, 246] width 72 height 72
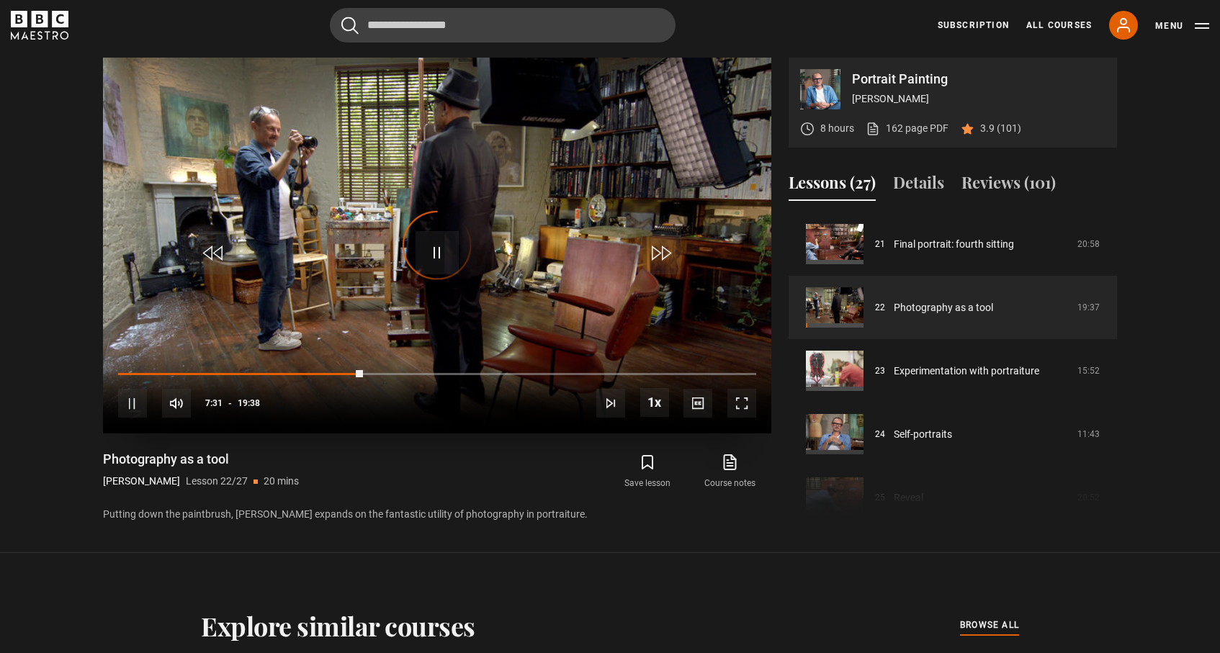
click at [398, 372] on div "10s Skip Back 10 seconds Pause 10s Skip Forward 10 seconds Loaded : 37.47% 08:2…" at bounding box center [437, 394] width 668 height 80
click at [436, 250] on div "Video Player is loading." at bounding box center [437, 246] width 72 height 72
click at [437, 244] on div "Video Player is loading." at bounding box center [437, 246] width 72 height 72
click at [440, 254] on div "Video Player is loading." at bounding box center [437, 246] width 72 height 72
click at [441, 257] on div "Video Player is loading." at bounding box center [437, 246] width 72 height 72
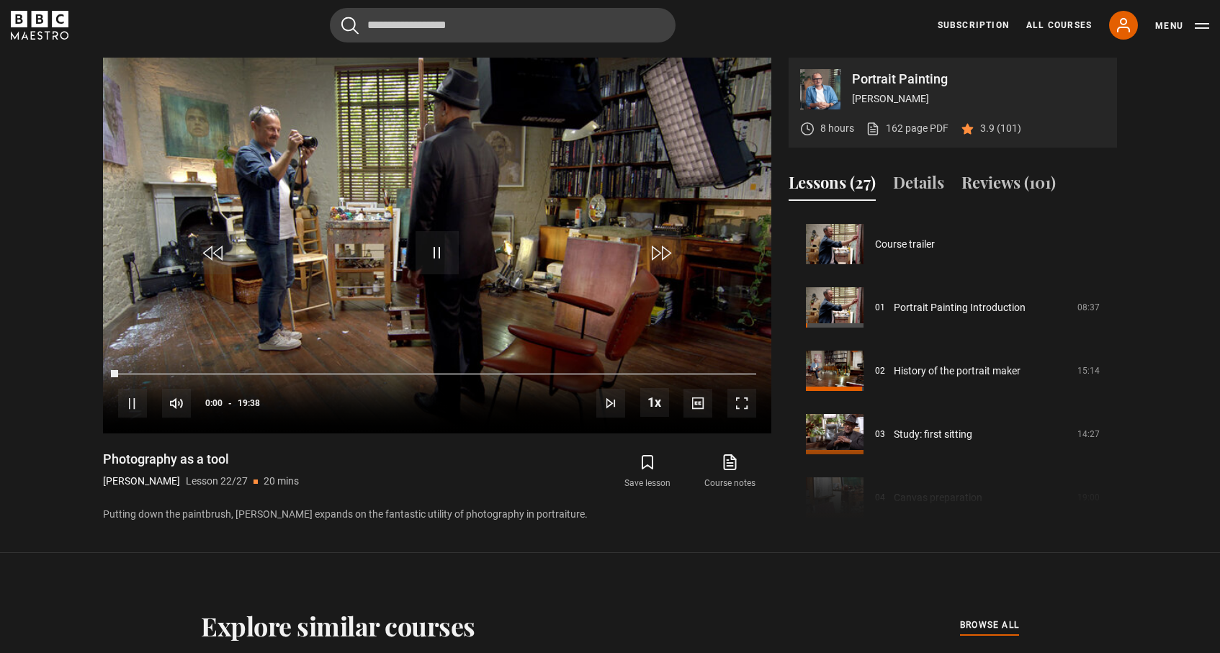
scroll to position [1331, 0]
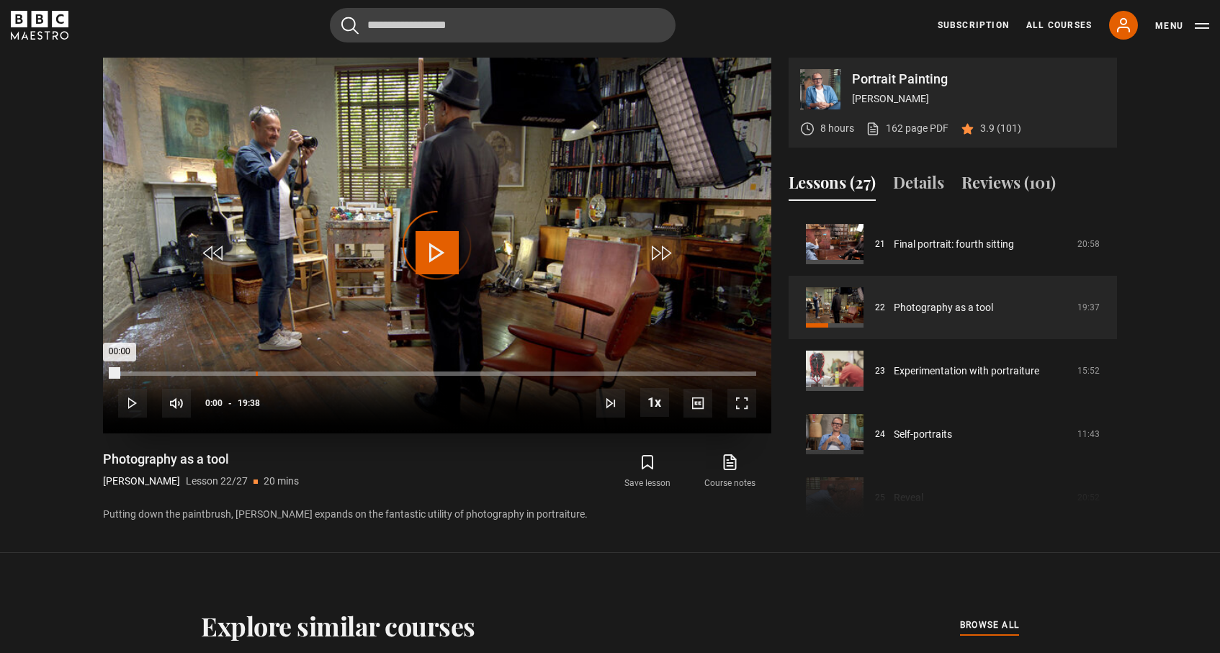
drag, startPoint x: 117, startPoint y: 373, endPoint x: 259, endPoint y: 376, distance: 141.2
click at [259, 376] on div "Loaded : 0.42% 04:13 00:00" at bounding box center [437, 374] width 638 height 4
click at [259, 376] on div "04:17" at bounding box center [259, 374] width 2 height 4
drag, startPoint x: 259, startPoint y: 376, endPoint x: 359, endPoint y: 373, distance: 100.2
click at [359, 373] on div "07:25" at bounding box center [238, 374] width 241 height 4
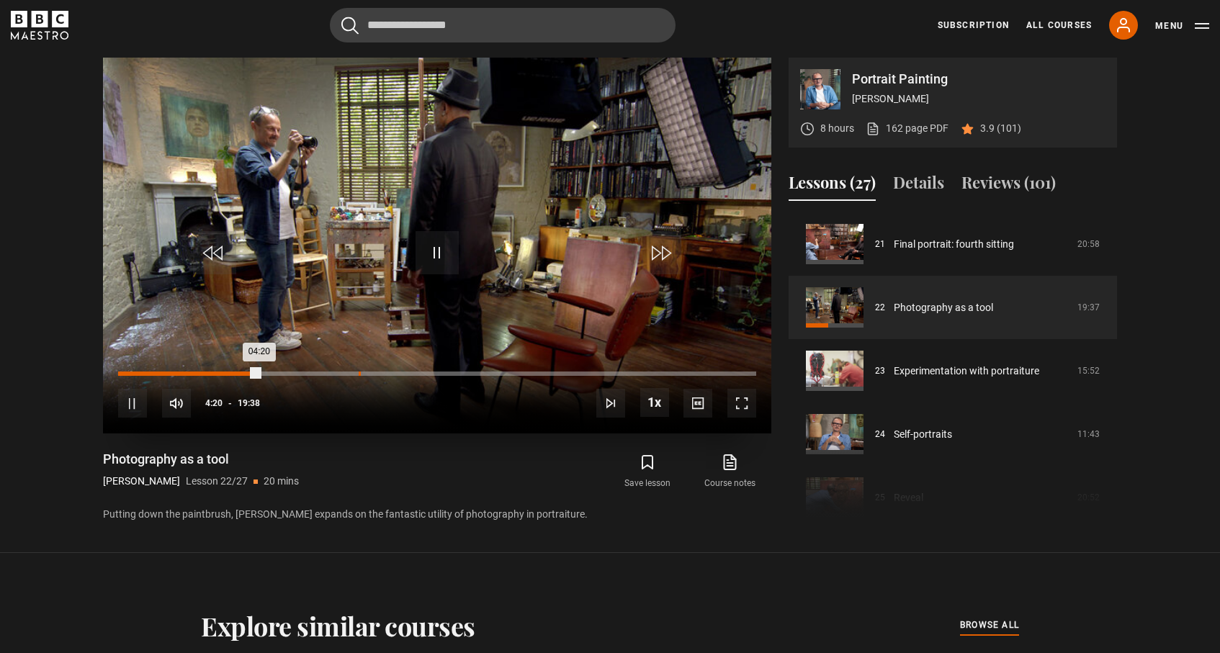
click at [359, 373] on div "07:24" at bounding box center [360, 374] width 2 height 4
click at [359, 373] on div "04:20" at bounding box center [238, 374] width 241 height 4
click at [359, 373] on div "07:24" at bounding box center [360, 374] width 2 height 4
click at [441, 248] on span "Video Player" at bounding box center [437, 252] width 43 height 43
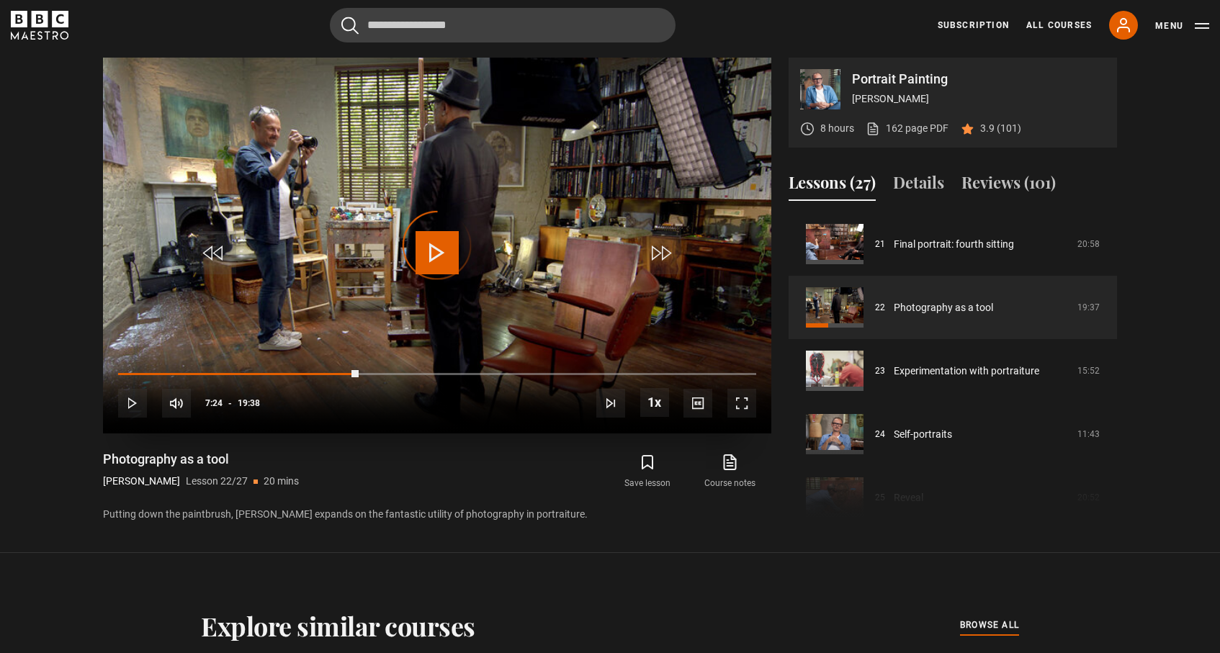
click at [436, 251] on div "Video Player is loading." at bounding box center [437, 246] width 72 height 72
click at [436, 251] on span "Video Player" at bounding box center [437, 252] width 43 height 43
click at [441, 255] on span "Video Player" at bounding box center [437, 252] width 43 height 43
click at [436, 251] on span "Video Player" at bounding box center [437, 252] width 43 height 43
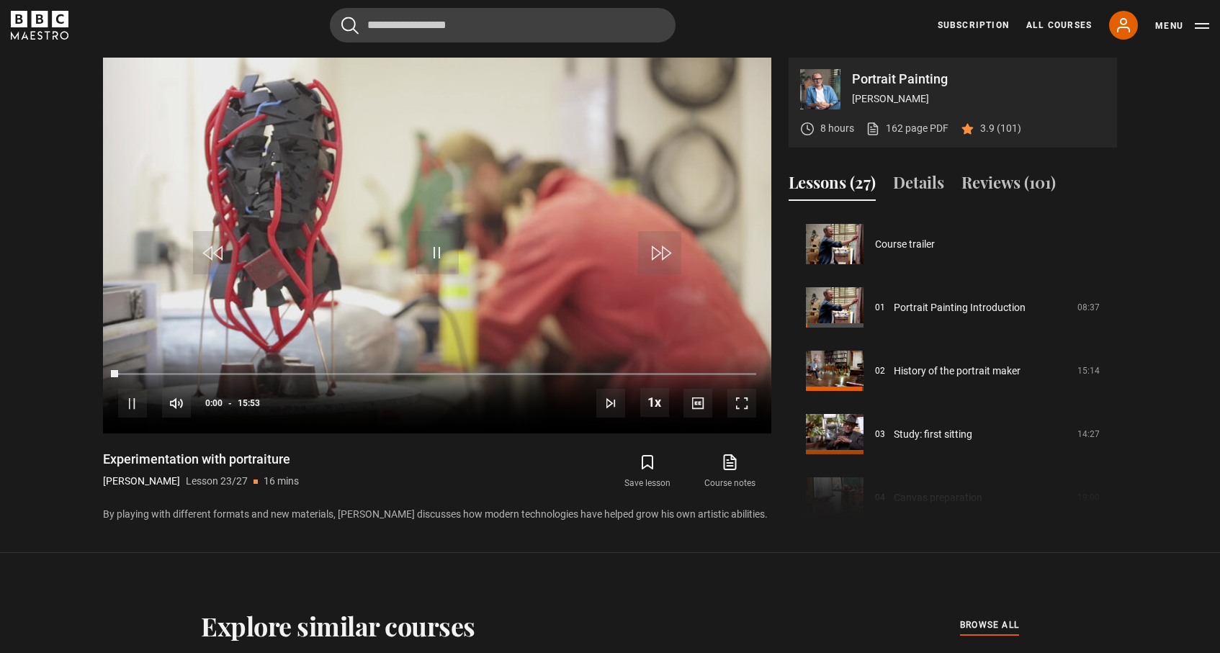
scroll to position [1394, 0]
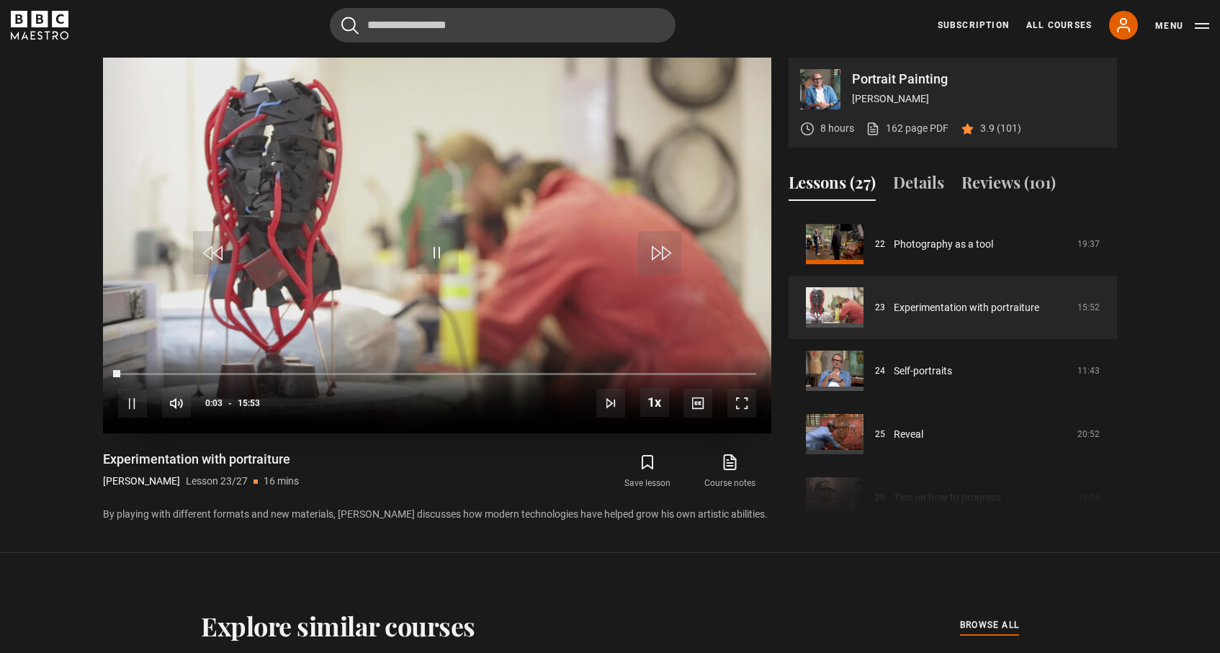
click at [439, 252] on span "Video Player" at bounding box center [437, 252] width 43 height 43
click at [434, 250] on span "Video Player" at bounding box center [437, 252] width 43 height 43
click at [437, 256] on span "Video Player" at bounding box center [437, 252] width 43 height 43
click at [435, 247] on span "Video Player" at bounding box center [437, 252] width 43 height 43
click at [439, 251] on span "Video Player" at bounding box center [437, 252] width 43 height 43
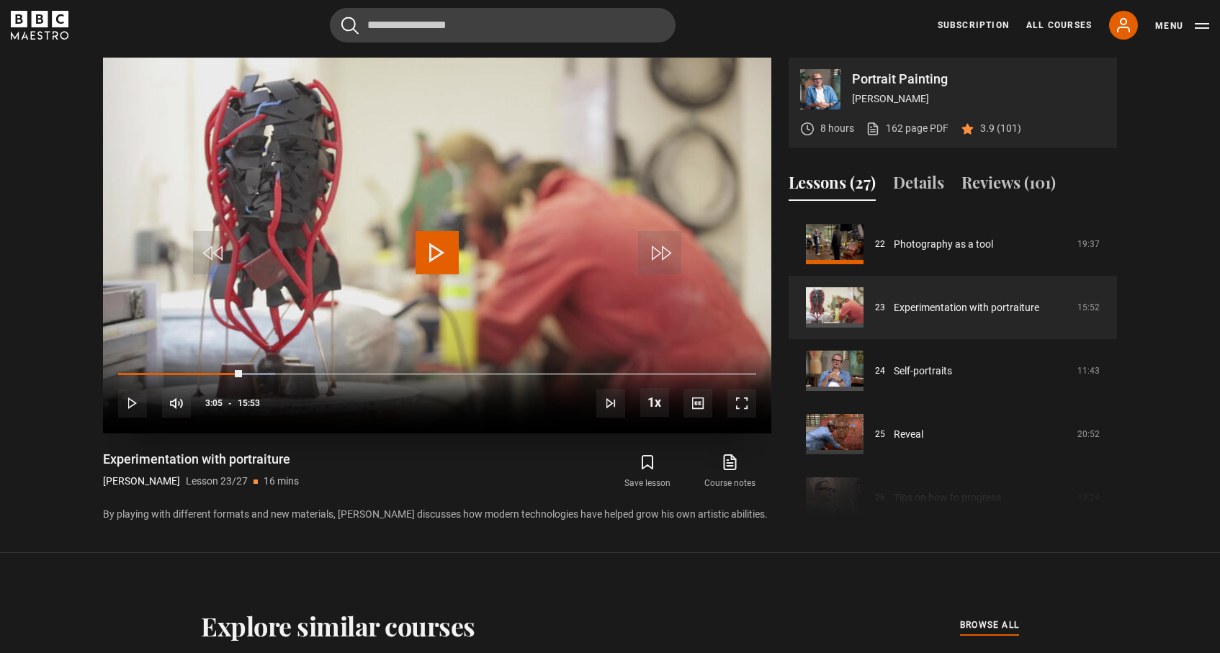
click at [439, 251] on span "Video Player" at bounding box center [437, 252] width 43 height 43
click at [438, 252] on span "Video Player" at bounding box center [437, 252] width 43 height 43
click at [438, 197] on video "Video Player" at bounding box center [437, 246] width 668 height 376
click at [441, 250] on span "Video Player" at bounding box center [437, 252] width 43 height 43
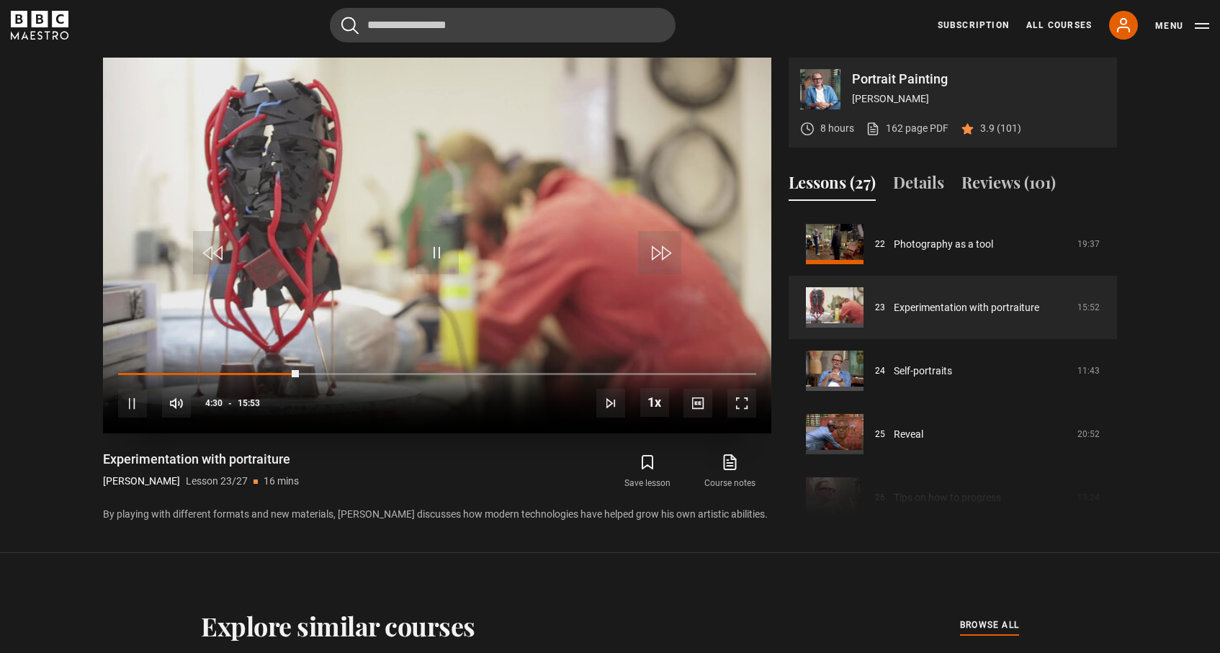
click at [436, 251] on span "Video Player" at bounding box center [437, 252] width 43 height 43
click at [436, 253] on span "Video Player" at bounding box center [437, 252] width 43 height 43
click at [135, 401] on span "Video Player" at bounding box center [132, 403] width 29 height 29
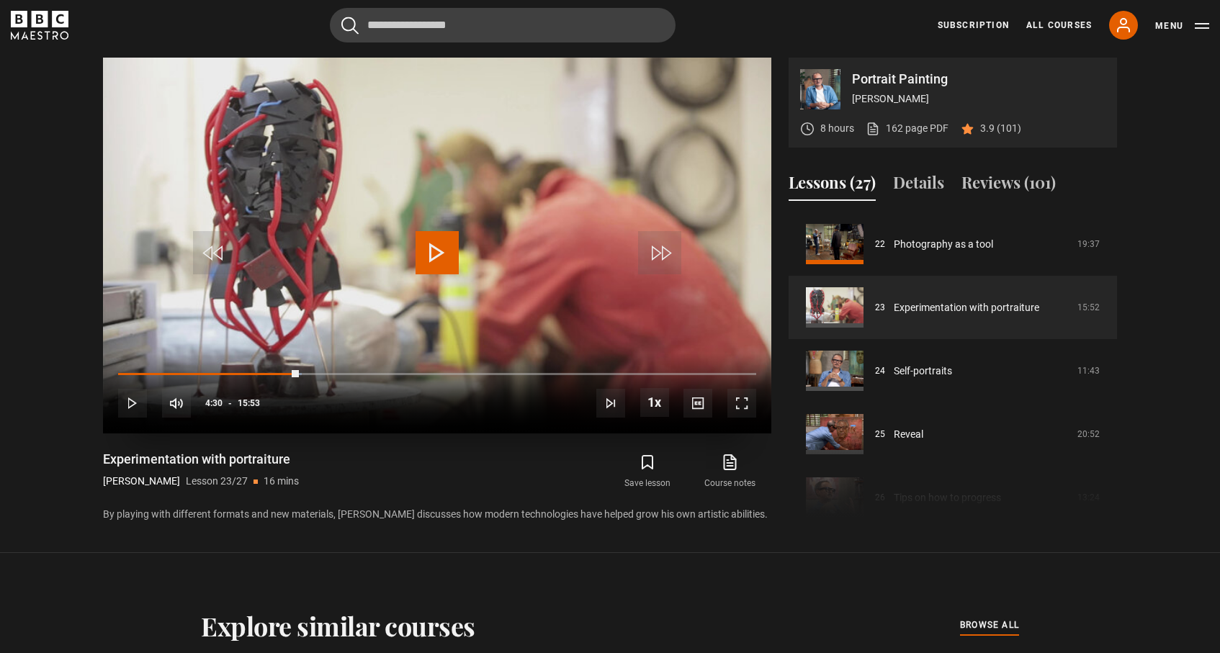
click at [135, 402] on span "Video Player" at bounding box center [132, 403] width 29 height 29
click at [133, 404] on span "Video Player" at bounding box center [132, 403] width 29 height 29
click at [135, 406] on span "Video Player" at bounding box center [132, 403] width 29 height 29
click at [439, 257] on span "Video Player" at bounding box center [437, 252] width 43 height 43
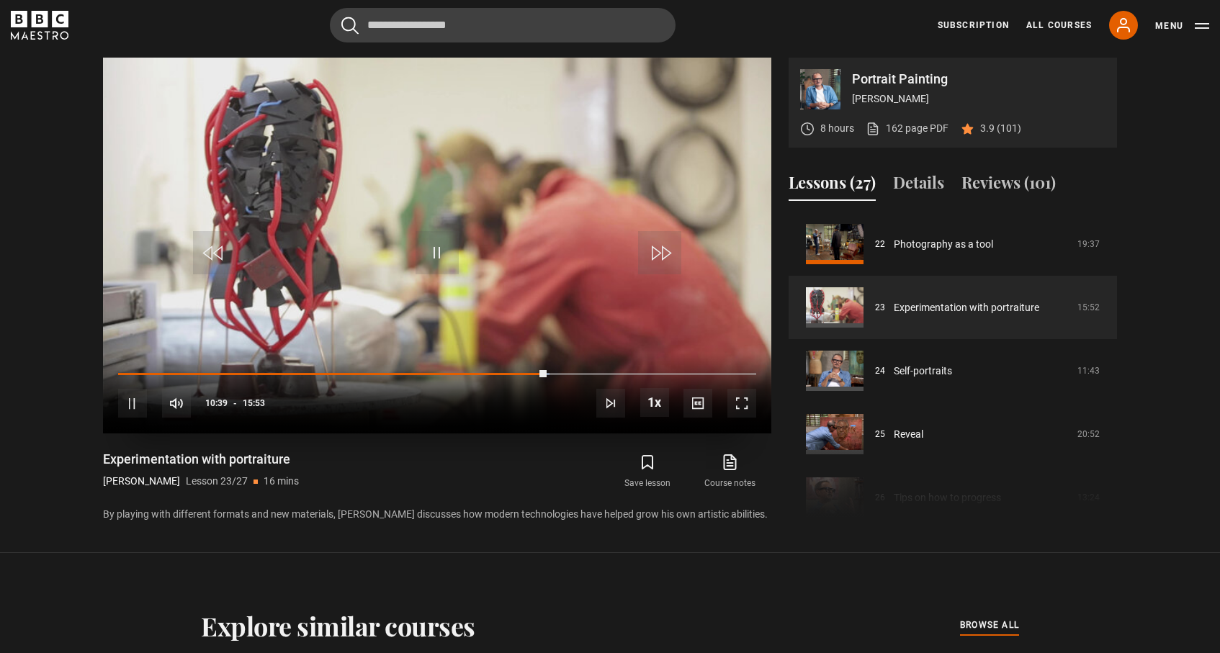
click at [439, 249] on span "Video Player" at bounding box center [437, 252] width 43 height 43
click at [443, 254] on span "Video Player" at bounding box center [437, 252] width 43 height 43
click at [447, 250] on span "Video Player" at bounding box center [437, 252] width 43 height 43
click at [442, 253] on span "Video Player" at bounding box center [437, 252] width 43 height 43
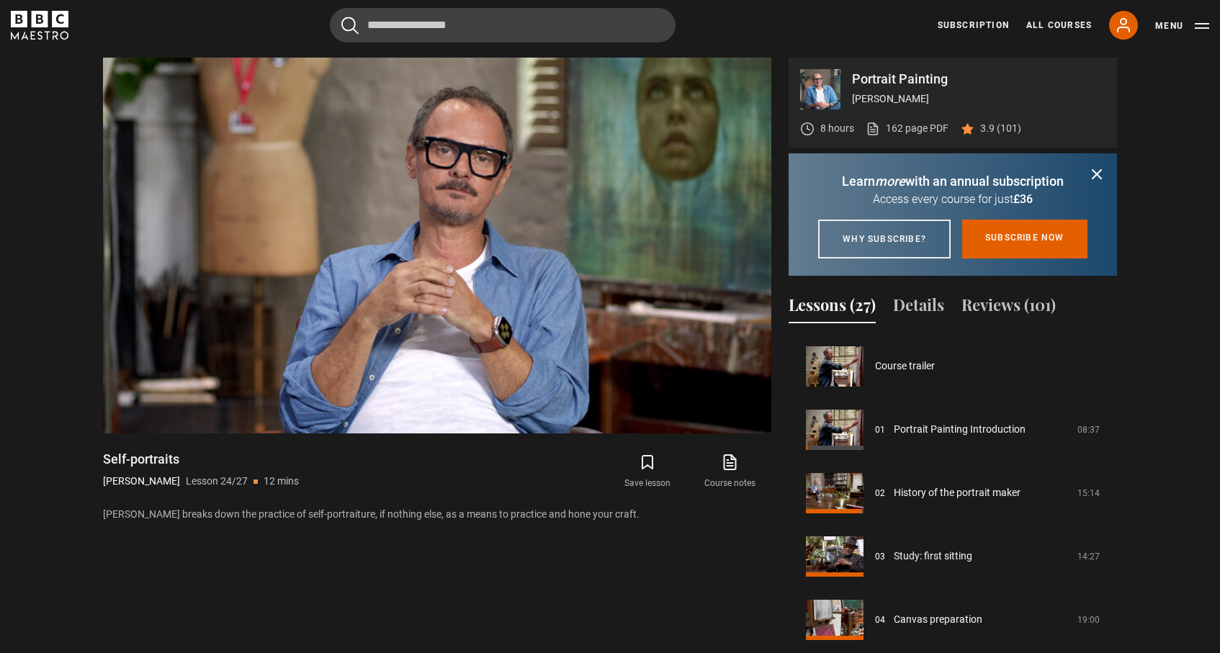
scroll to position [1458, 0]
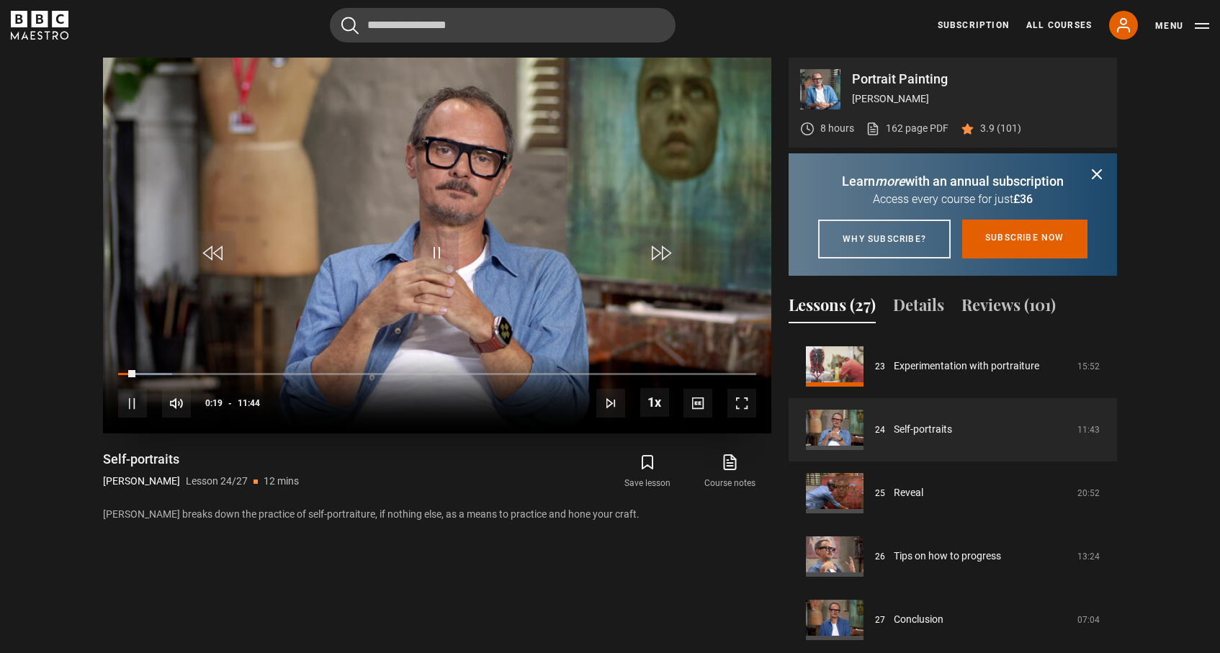
click at [132, 402] on span "Video Player" at bounding box center [132, 403] width 29 height 29
click at [436, 248] on span "Video Player" at bounding box center [437, 252] width 43 height 43
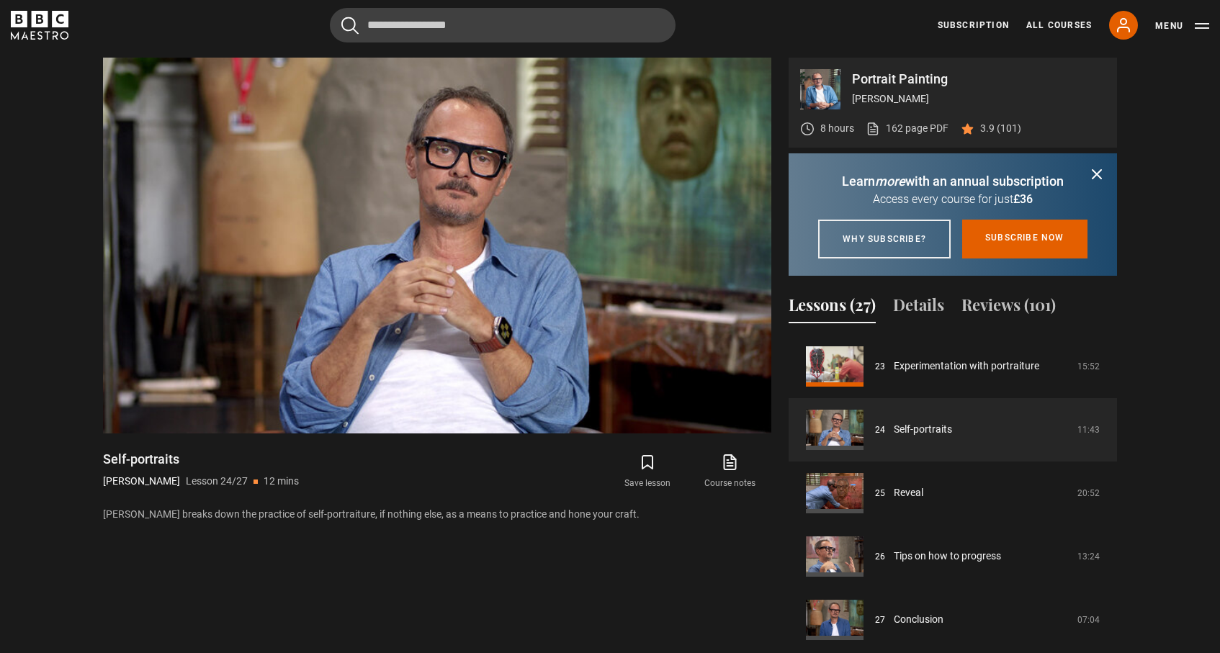
click at [1098, 176] on icon "submit" at bounding box center [1097, 174] width 9 height 9
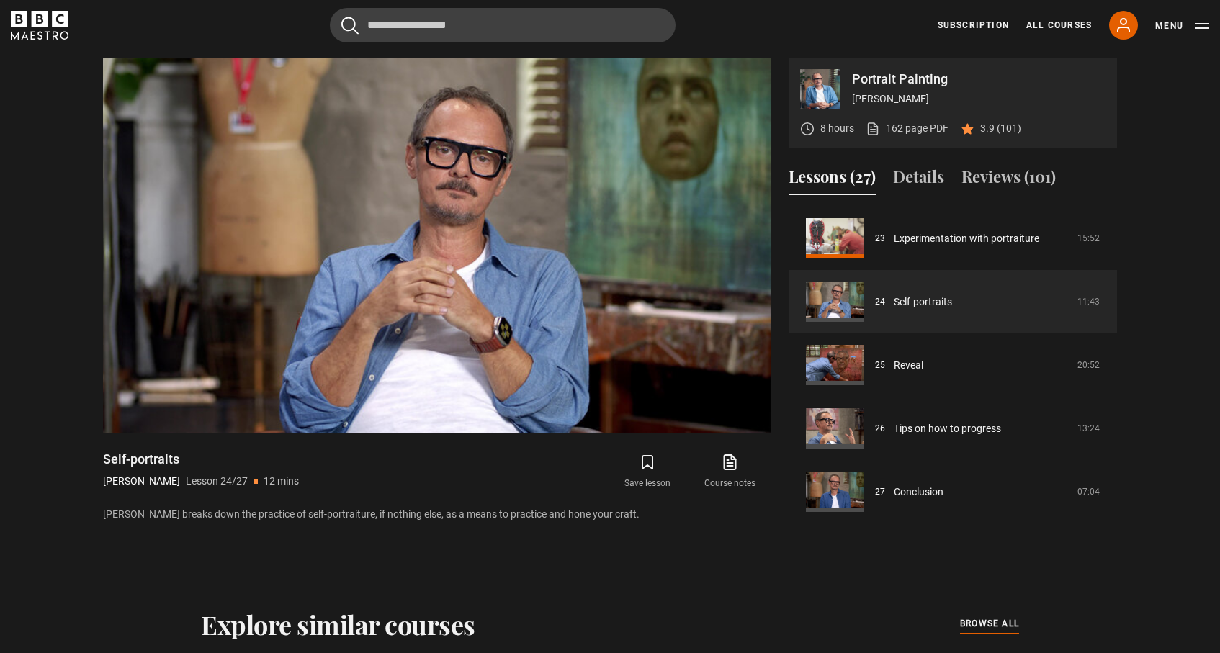
click at [1098, 176] on div "Lessons (27) Details Reviews (101)" at bounding box center [953, 183] width 328 height 36
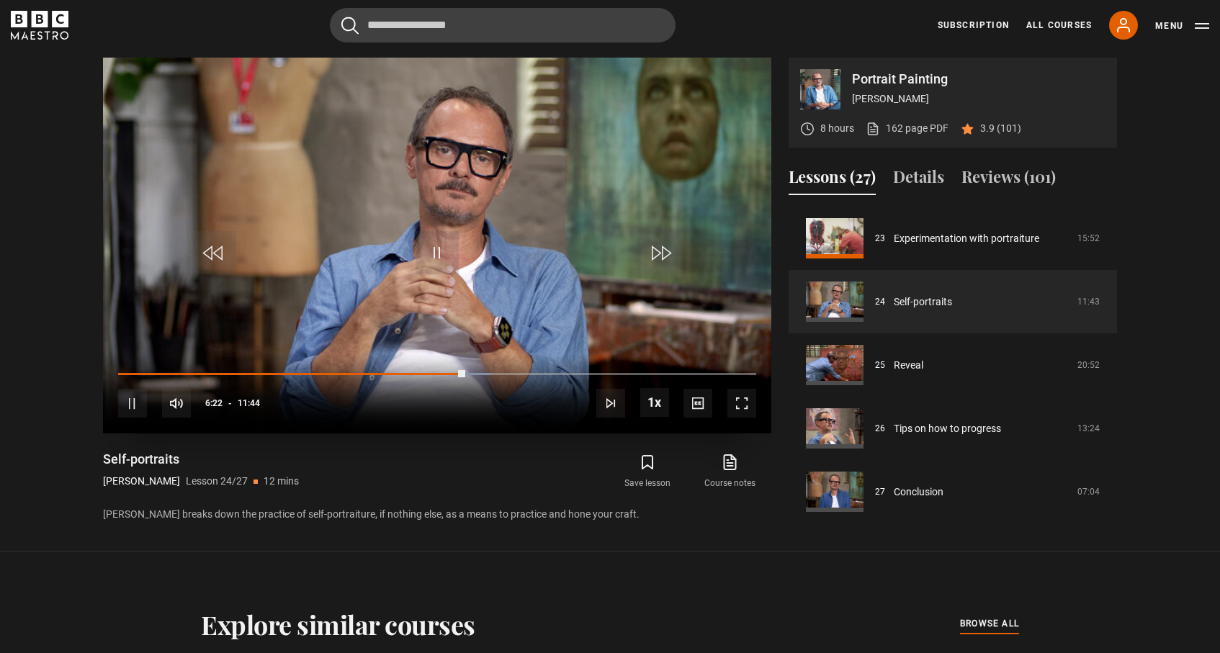
drag, startPoint x: 1098, startPoint y: 176, endPoint x: 529, endPoint y: 268, distance: 576.4
click at [529, 268] on div "Portrait Painting [PERSON_NAME] 8 hours 162 page PDF (opens in new tab) 3.9 (10…" at bounding box center [610, 290] width 1014 height 465
drag, startPoint x: 529, startPoint y: 268, endPoint x: 445, endPoint y: 247, distance: 86.8
click at [445, 247] on video-js "Video Player is loading. Play Lesson Self-portraits 10s Skip Back 10 seconds Pa…" at bounding box center [437, 246] width 668 height 376
click at [437, 249] on span "Video Player" at bounding box center [437, 252] width 43 height 43
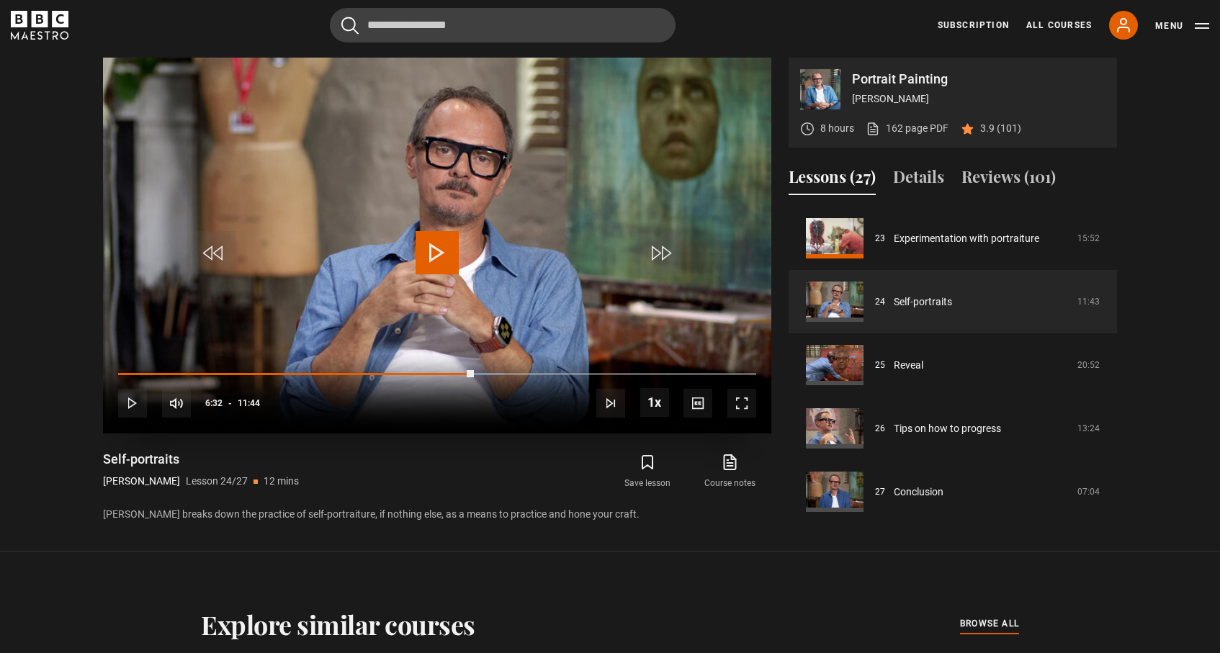
click at [433, 258] on span "Video Player" at bounding box center [437, 252] width 43 height 43
click at [138, 403] on span "Video Player" at bounding box center [132, 403] width 29 height 29
